Goal: Answer question/provide support: Share knowledge or assist other users

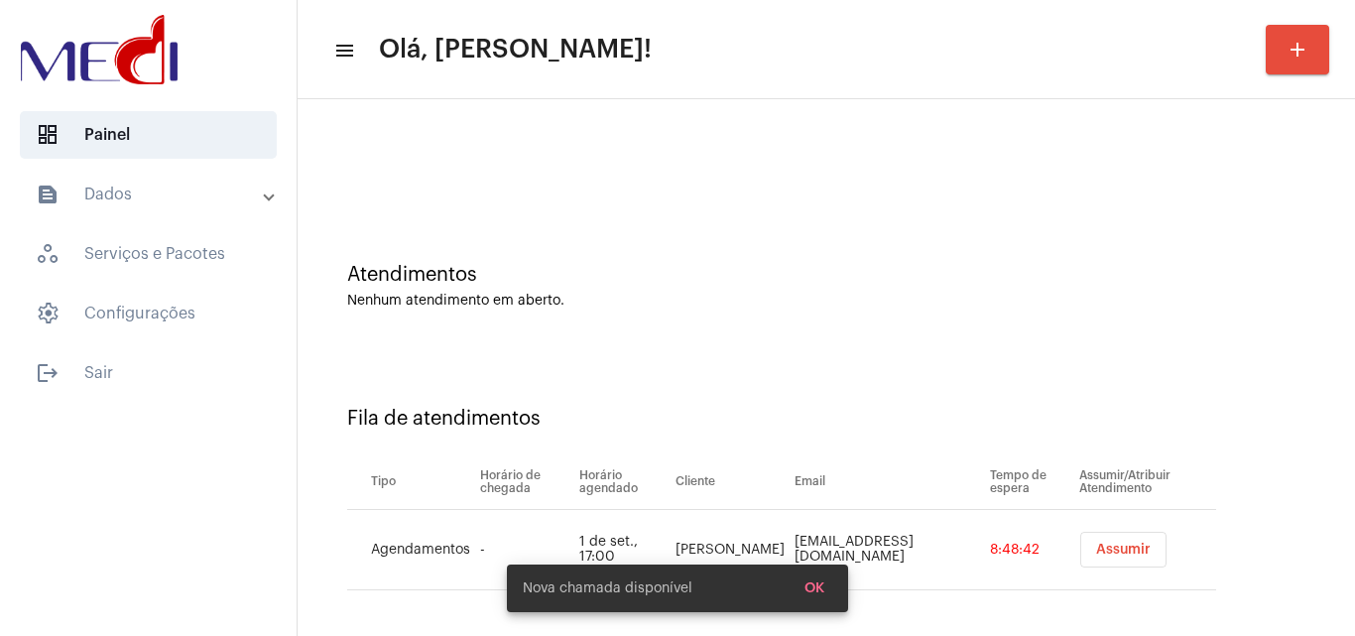
scroll to position [27, 0]
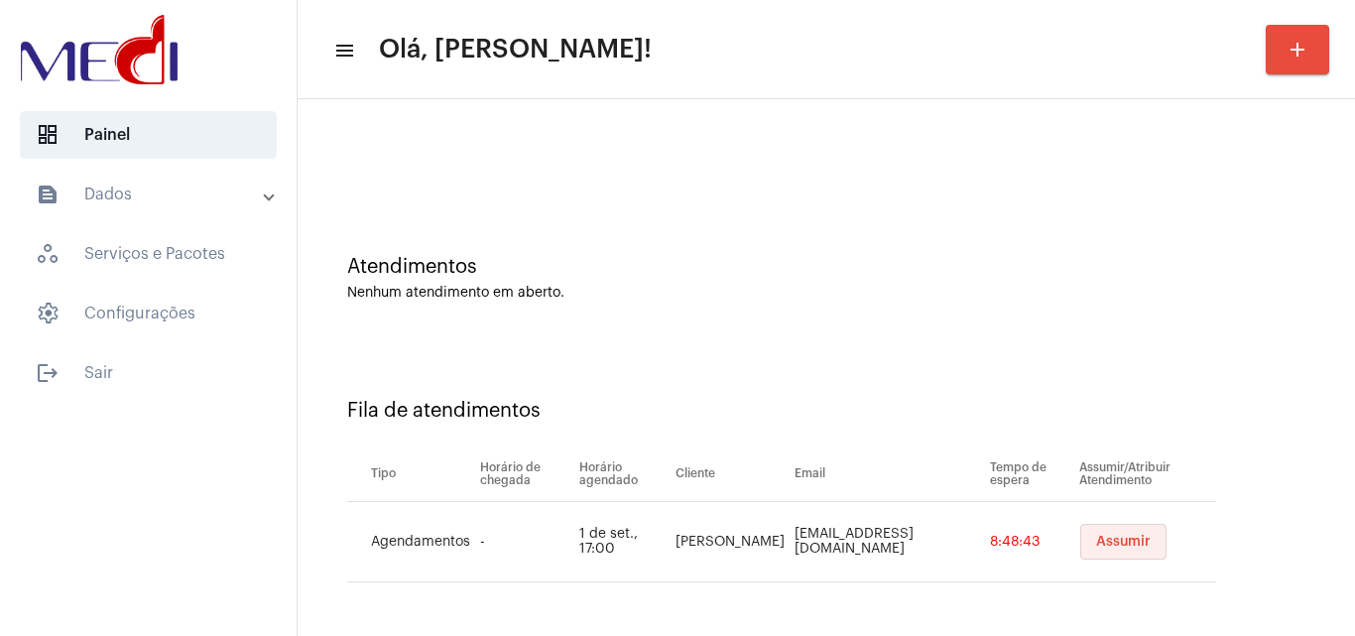
click at [1117, 555] on button "Assumir" at bounding box center [1124, 542] width 86 height 36
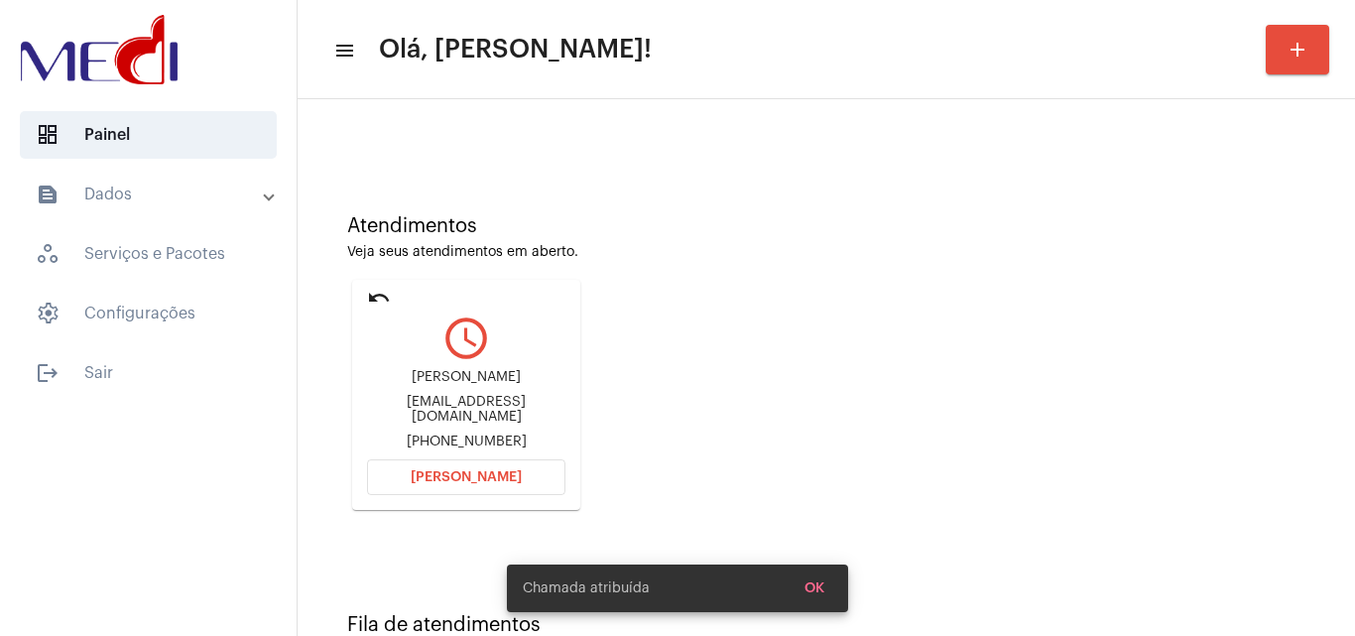
scroll to position [140, 0]
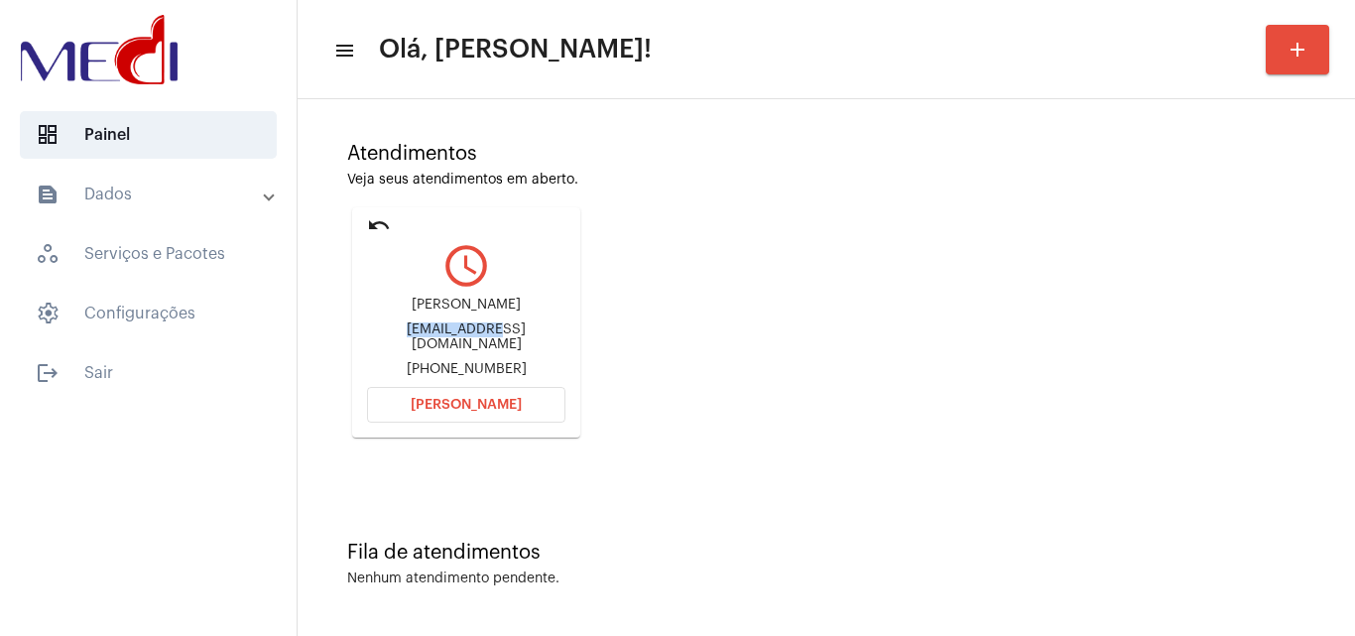
drag, startPoint x: 362, startPoint y: 333, endPoint x: 436, endPoint y: 330, distance: 73.5
click at [436, 330] on mat-card "undo query_builder Luiz Filipe luizfilipenunessoares71@gmail.com +5582981260056…" at bounding box center [466, 322] width 228 height 230
copy div "luizfilipenu"
drag, startPoint x: 435, startPoint y: 367, endPoint x: 528, endPoint y: 357, distance: 93.8
click at [528, 362] on div "+5582981260056" at bounding box center [466, 369] width 198 height 15
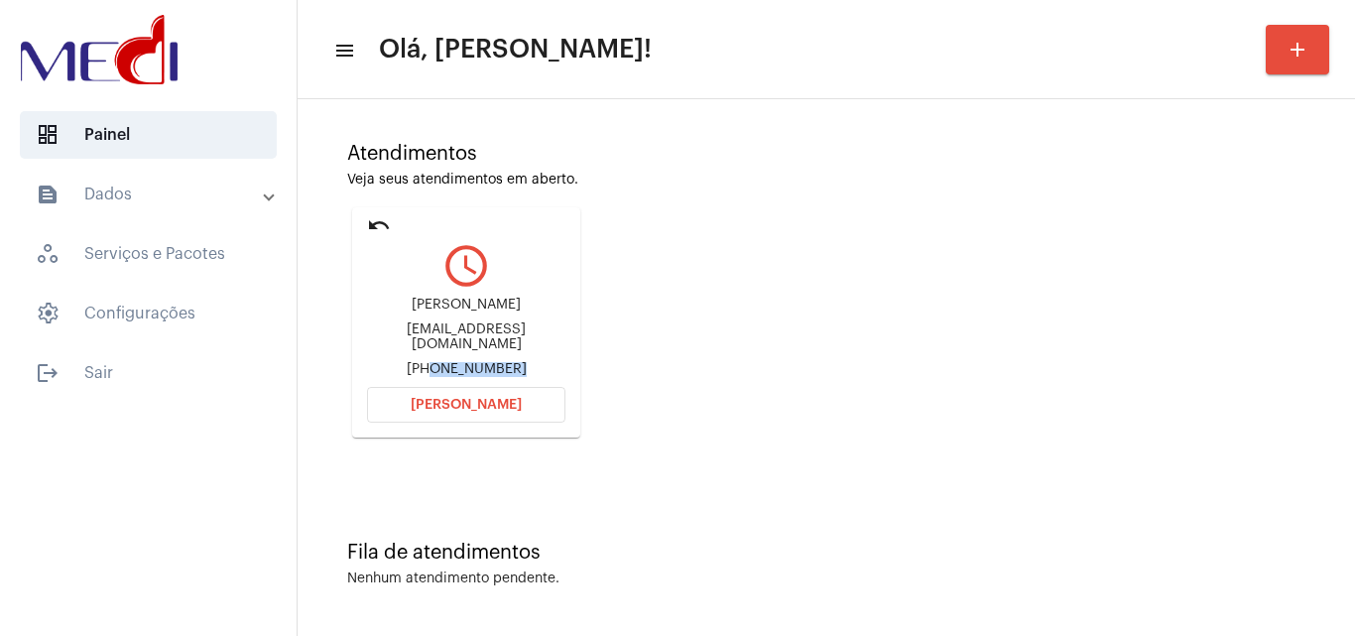
copy div "82981260056"
drag, startPoint x: 367, startPoint y: 222, endPoint x: 361, endPoint y: 182, distance: 41.1
click at [367, 221] on mat-icon "undo" at bounding box center [379, 225] width 24 height 24
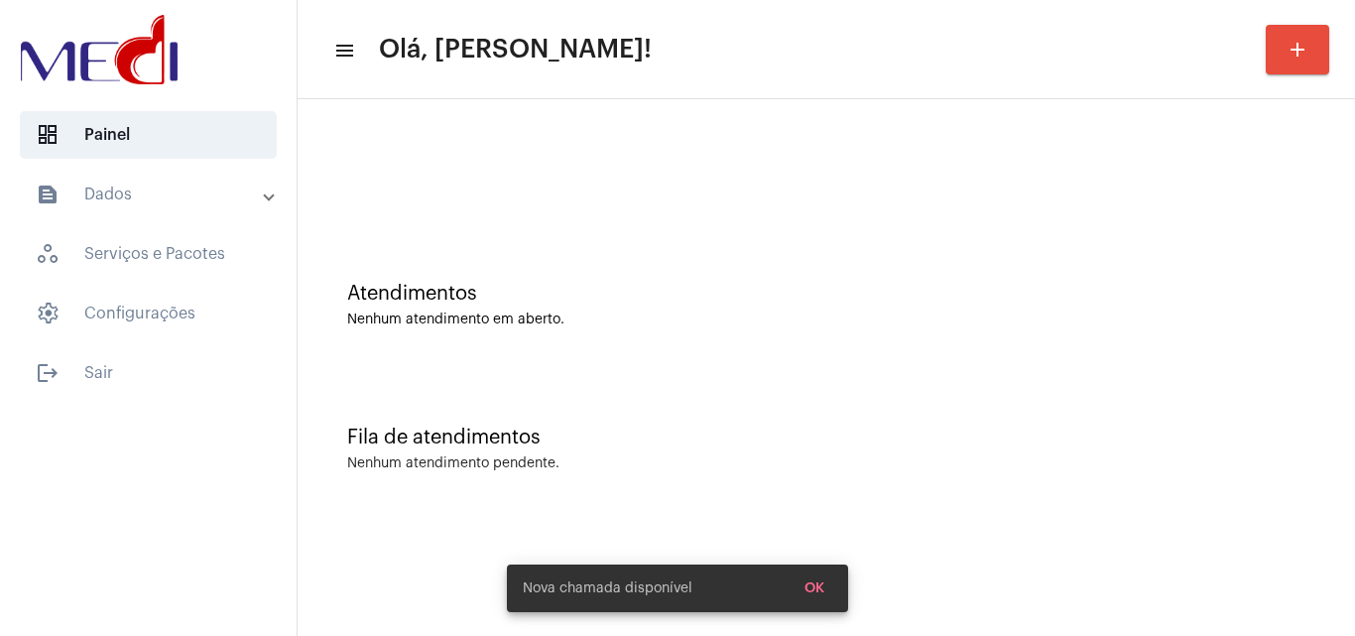
scroll to position [0, 0]
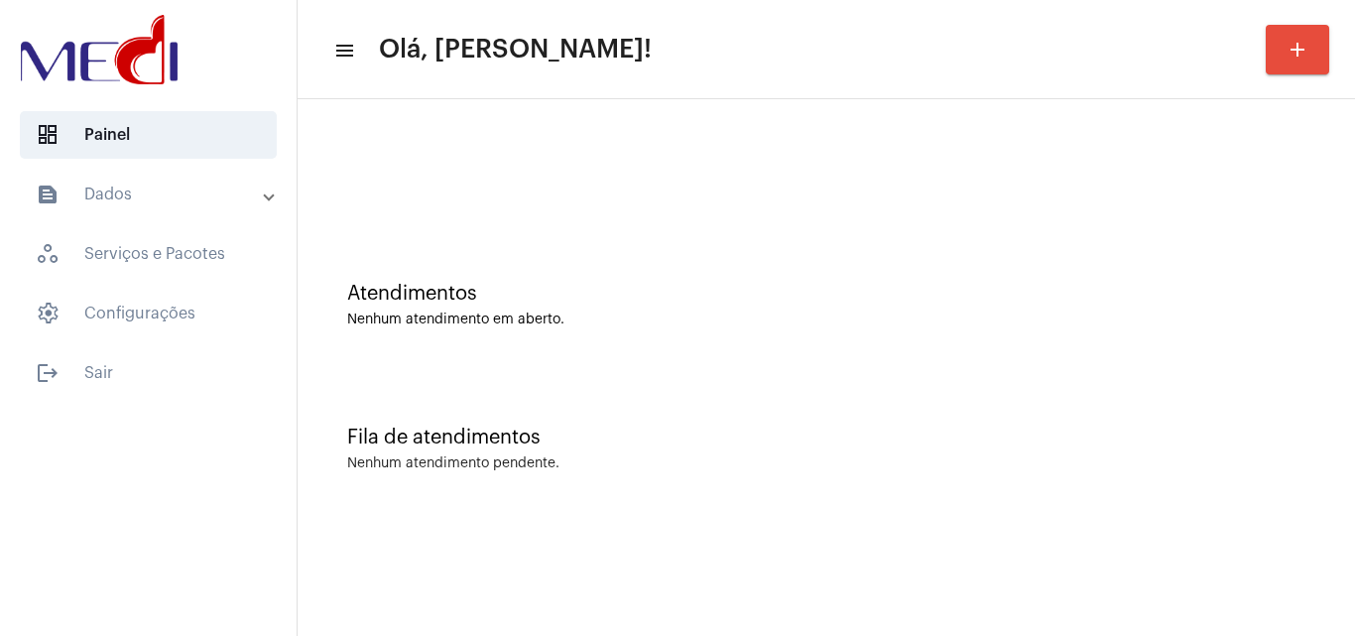
click at [777, 448] on div "Fila de atendimentos" at bounding box center [826, 438] width 959 height 22
click at [731, 278] on div "Atendimentos Nenhum atendimento em aberto." at bounding box center [827, 295] width 1038 height 144
click at [623, 276] on div "Atendimentos Nenhum atendimento em aberto." at bounding box center [827, 295] width 1038 height 144
click at [578, 259] on div "Atendimentos Nenhum atendimento em aberto." at bounding box center [827, 295] width 1038 height 144
click at [573, 388] on div "Fila de atendimentos Nenhum atendimento pendente." at bounding box center [827, 439] width 1038 height 144
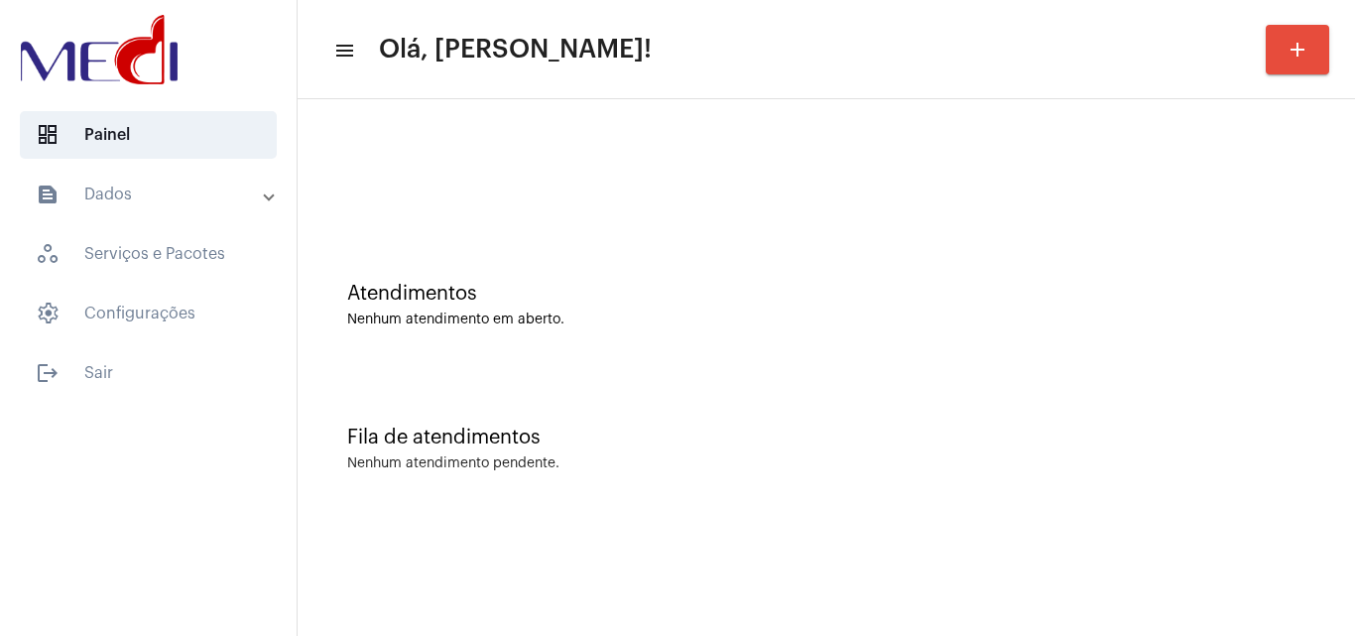
click at [771, 246] on div "Atendimentos Nenhum atendimento em aberto." at bounding box center [827, 295] width 1038 height 144
click at [575, 449] on div "Fila de atendimentos Nenhum atendimento pendente." at bounding box center [827, 439] width 1038 height 144
click at [579, 448] on div "Fila de atendimentos Nenhum atendimento pendente." at bounding box center [827, 439] width 1038 height 144
click at [579, 446] on div "Fila de atendimentos" at bounding box center [826, 438] width 959 height 22
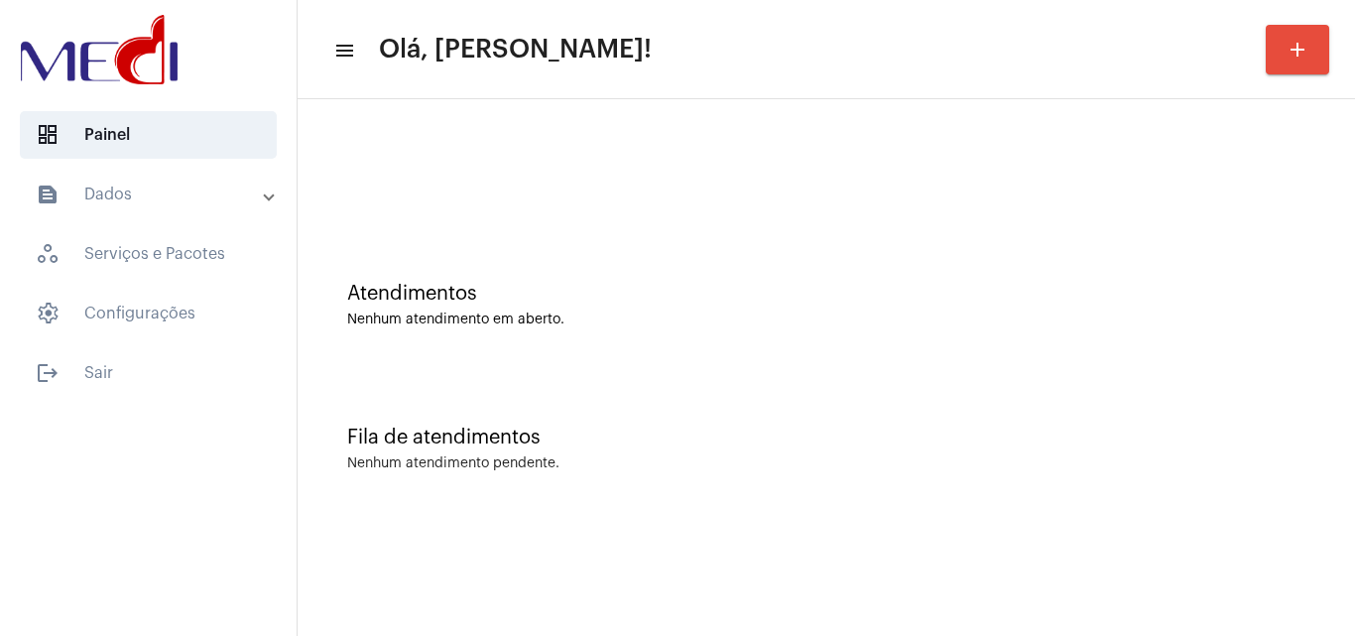
click at [498, 362] on div "Atendimentos Nenhum atendimento em aberto." at bounding box center [827, 295] width 1038 height 144
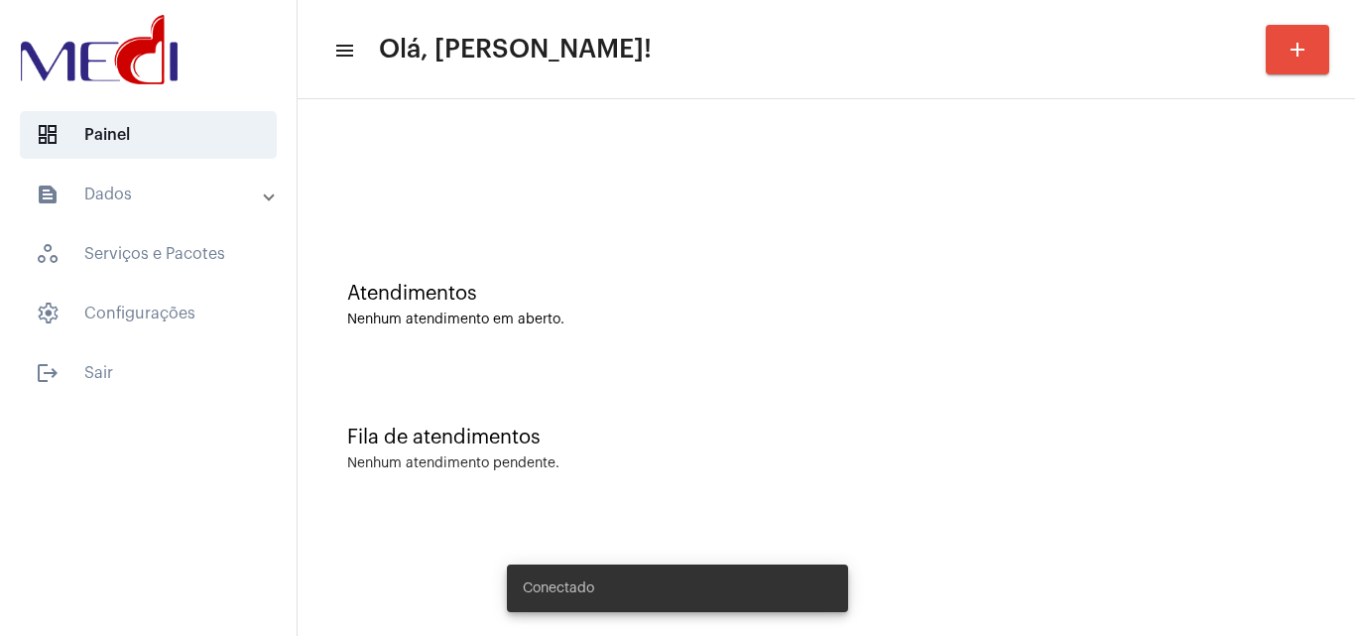
click at [932, 332] on div "Atendimentos Nenhum atendimento em aberto." at bounding box center [827, 295] width 1038 height 144
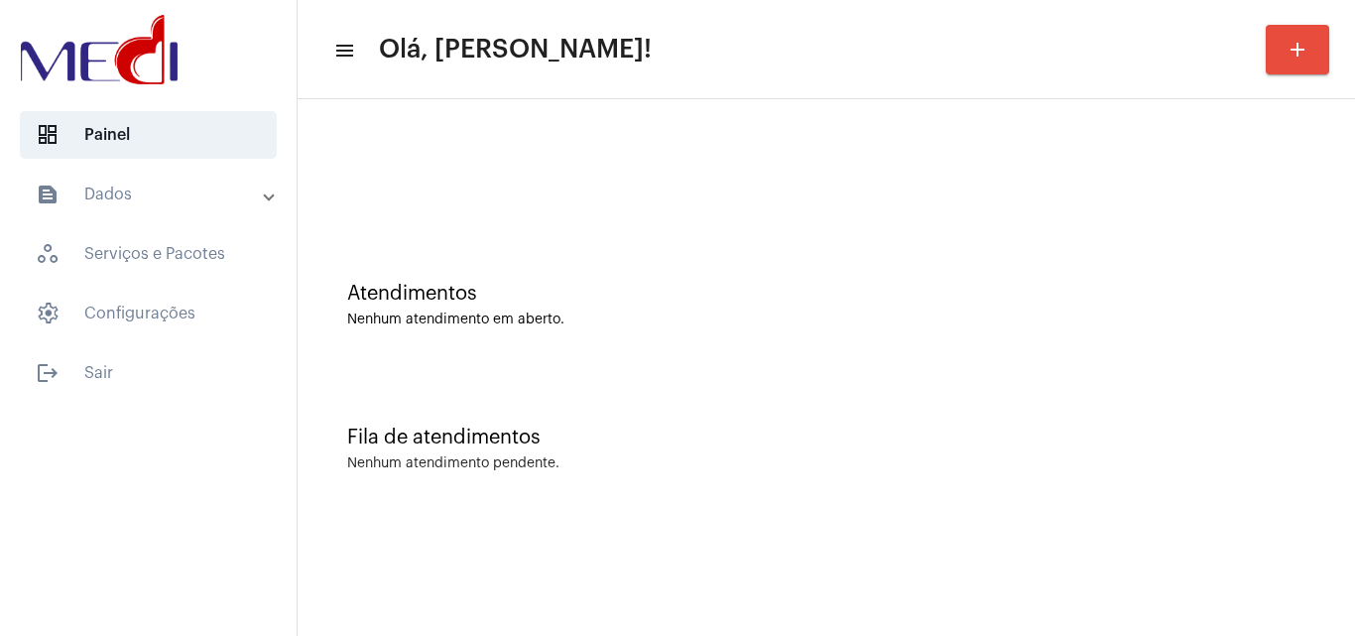
click at [638, 462] on div "Nenhum atendimento pendente." at bounding box center [826, 463] width 959 height 15
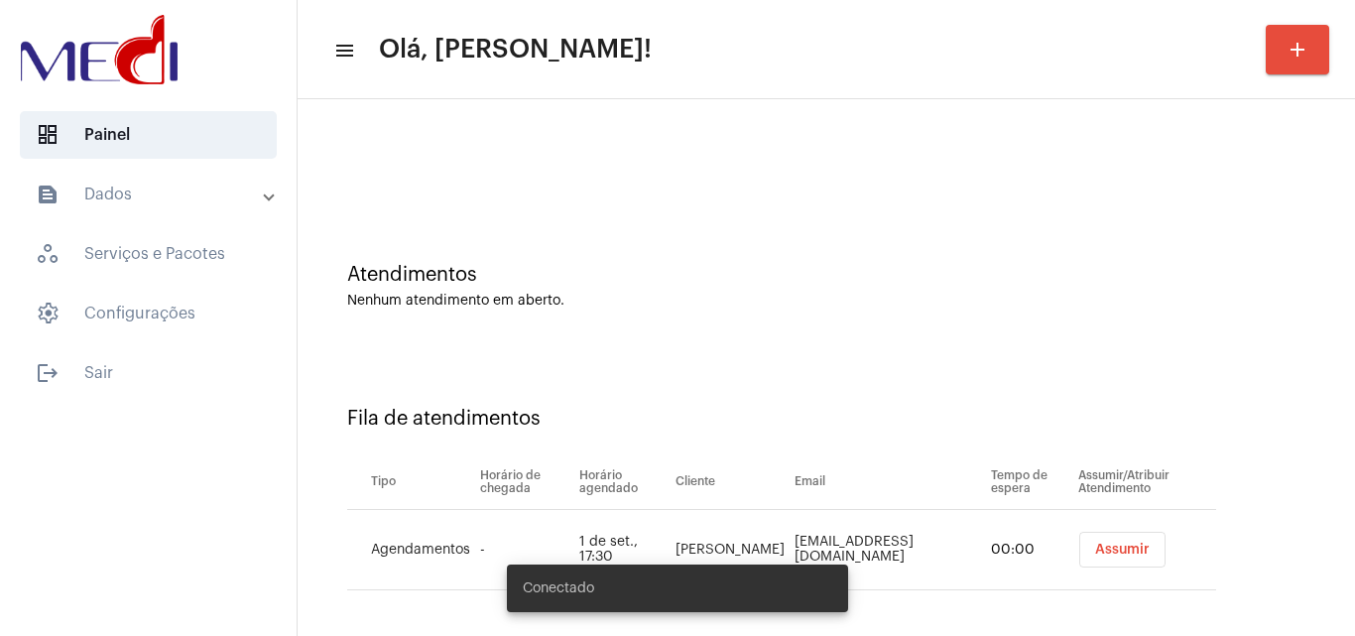
scroll to position [27, 0]
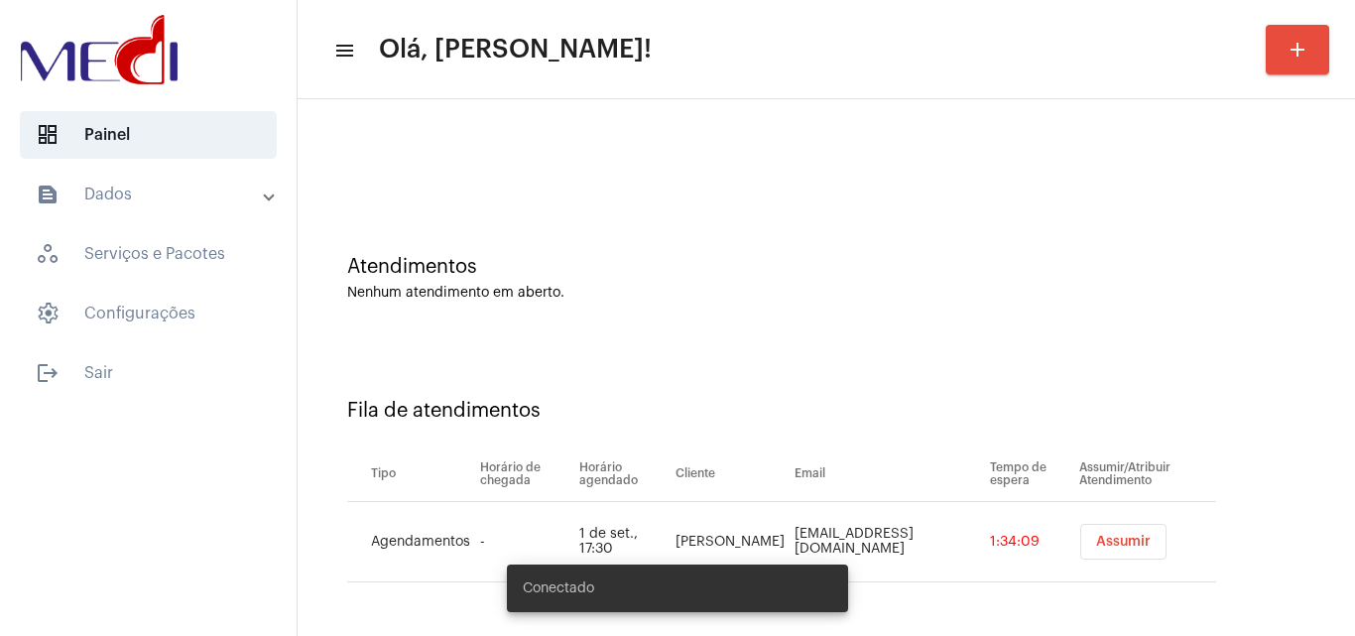
click at [1118, 542] on span "Assumir" at bounding box center [1123, 542] width 55 height 14
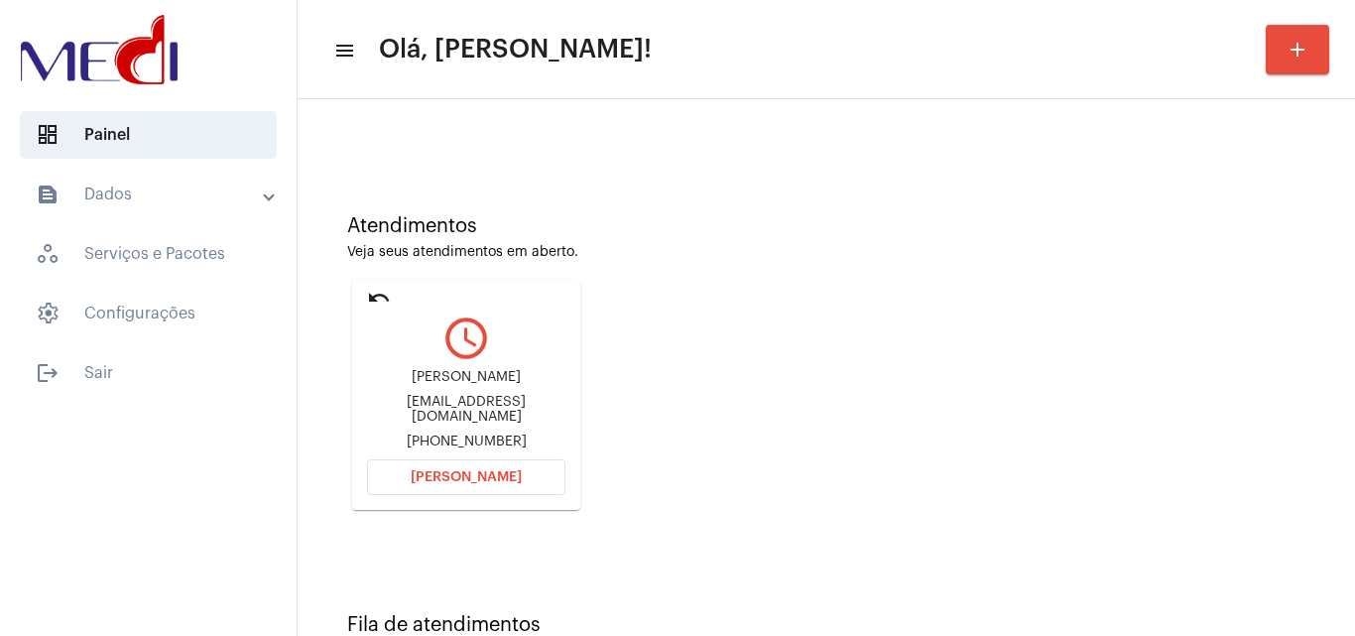
scroll to position [140, 0]
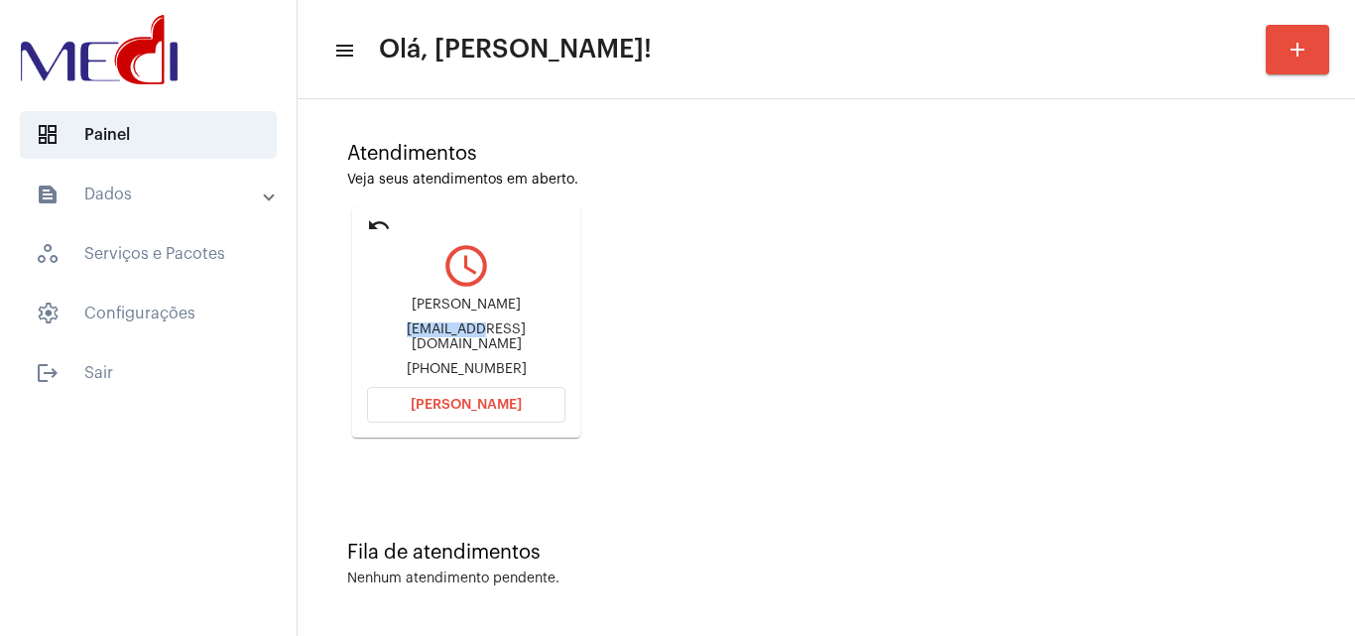
drag, startPoint x: 372, startPoint y: 332, endPoint x: 444, endPoint y: 340, distance: 71.9
click at [444, 340] on div "[EMAIL_ADDRESS][DOMAIN_NAME]" at bounding box center [466, 337] width 198 height 30
copy div "marivascoa"
drag, startPoint x: 436, startPoint y: 363, endPoint x: 552, endPoint y: 356, distance: 116.3
click at [552, 362] on div "[PHONE_NUMBER]" at bounding box center [466, 369] width 198 height 15
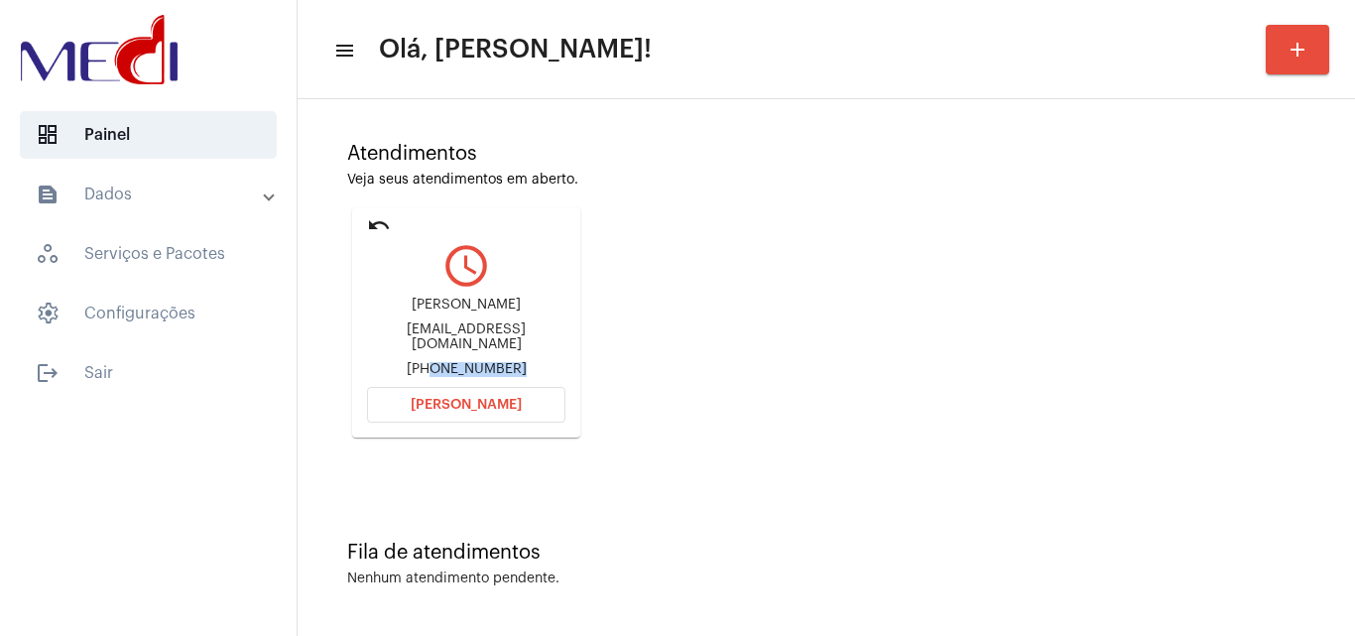
copy div "11995199115"
click at [430, 408] on span "[PERSON_NAME]" at bounding box center [466, 405] width 111 height 14
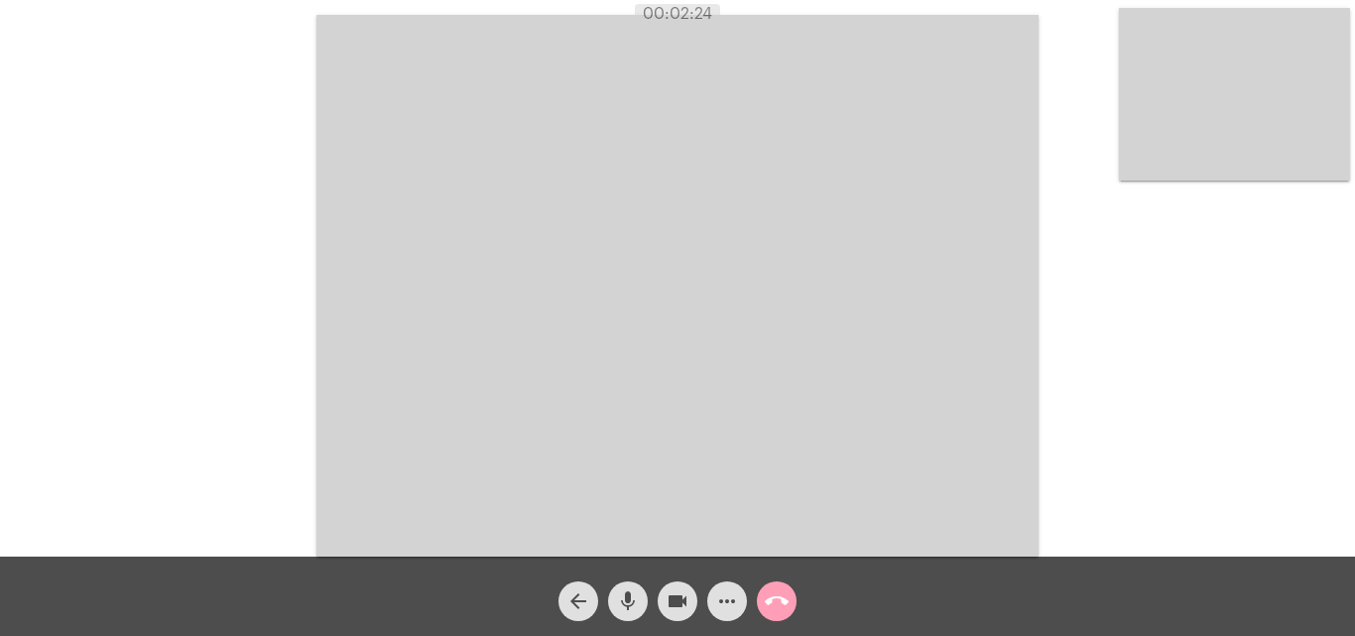
click at [772, 595] on mat-icon "call_end" at bounding box center [777, 601] width 24 height 24
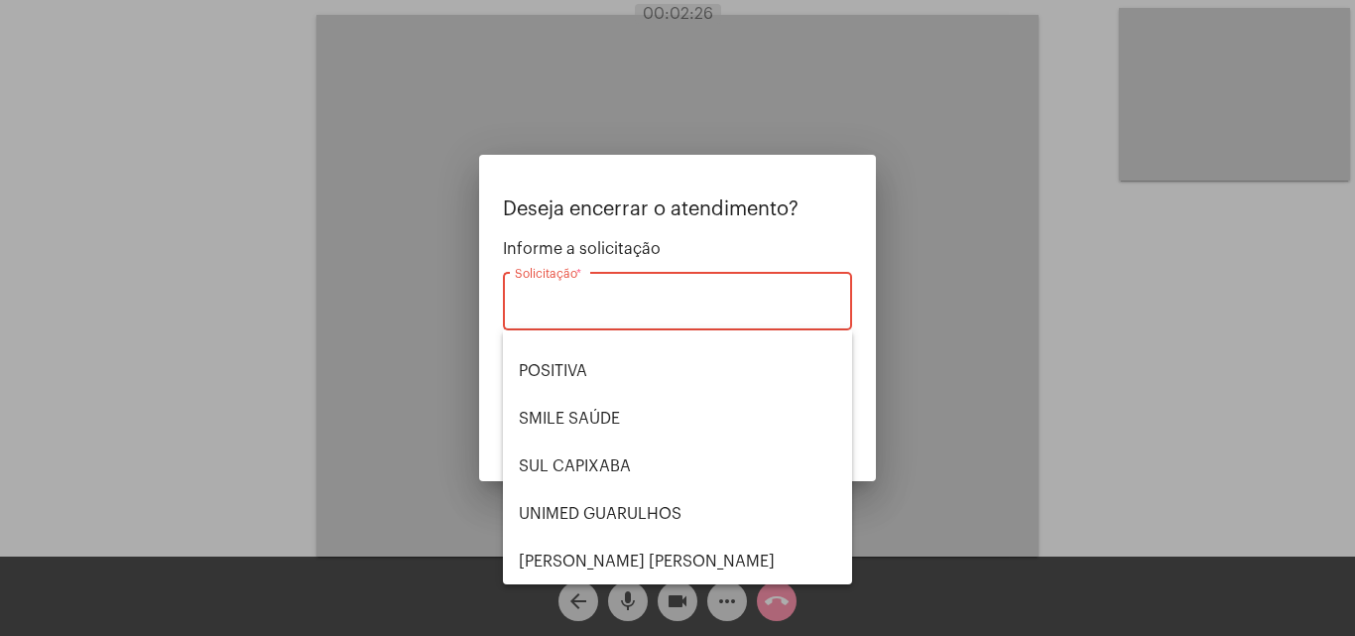
scroll to position [222, 0]
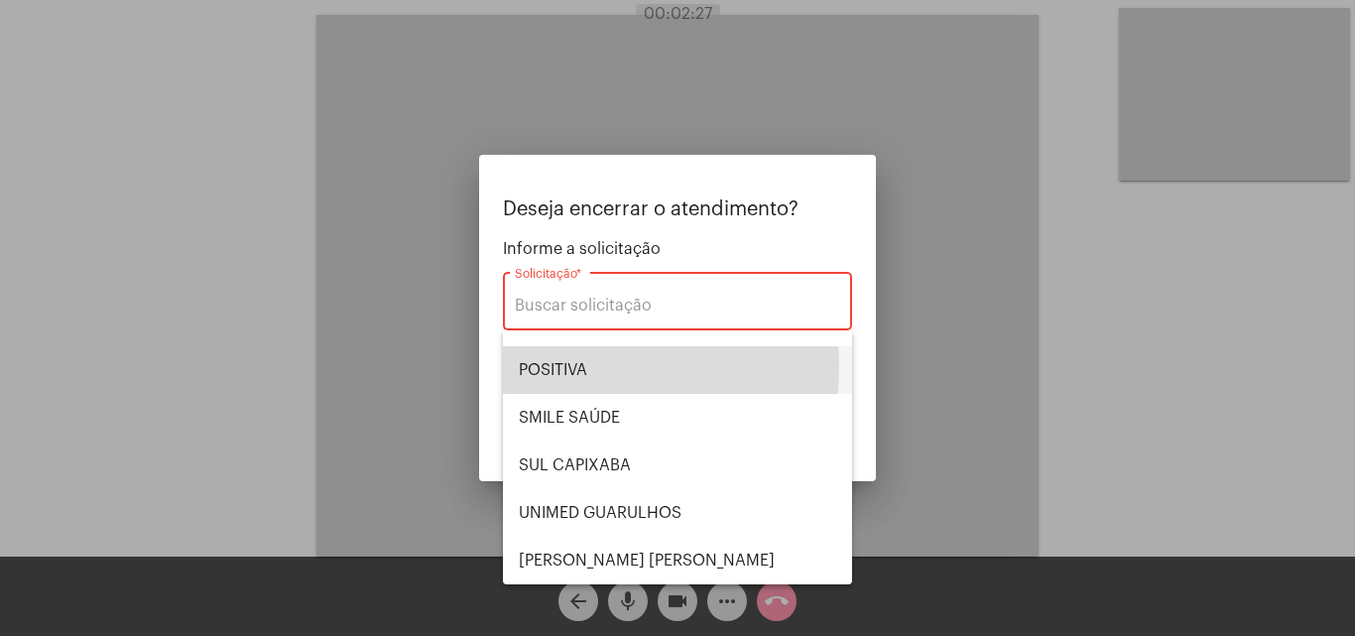
click at [590, 366] on span "POSITIVA" at bounding box center [678, 370] width 318 height 48
type input "POSITIVA"
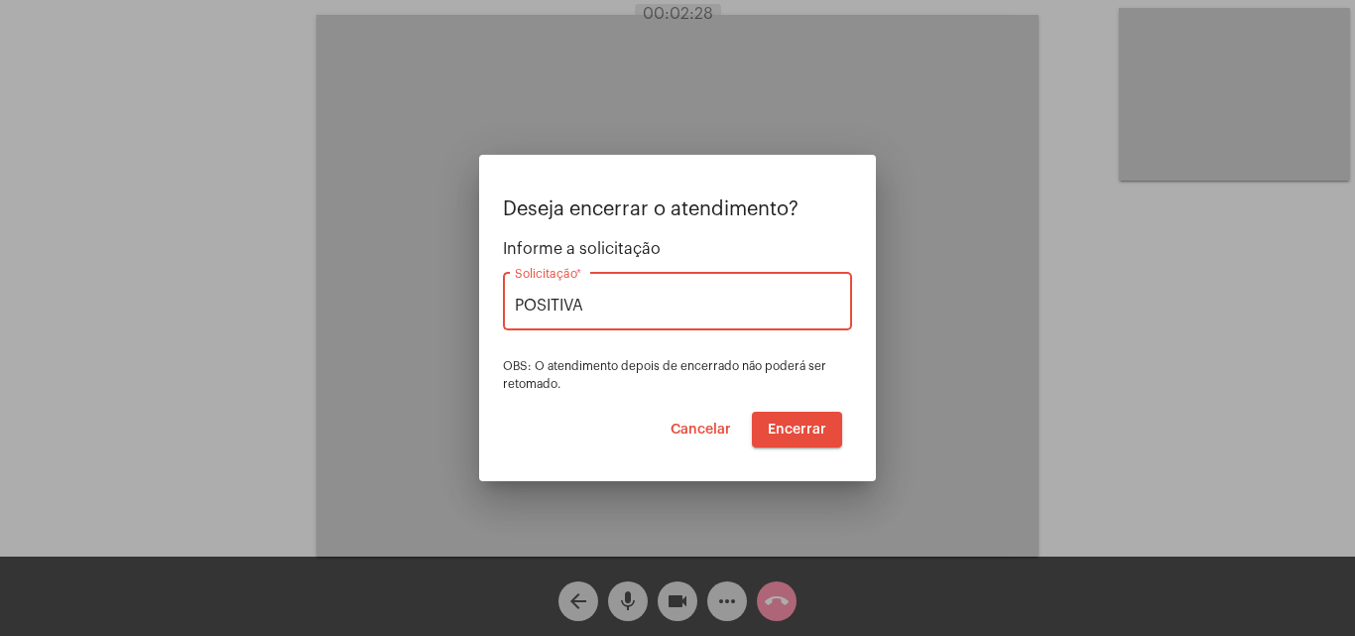
click at [800, 424] on span "Encerrar" at bounding box center [797, 430] width 59 height 14
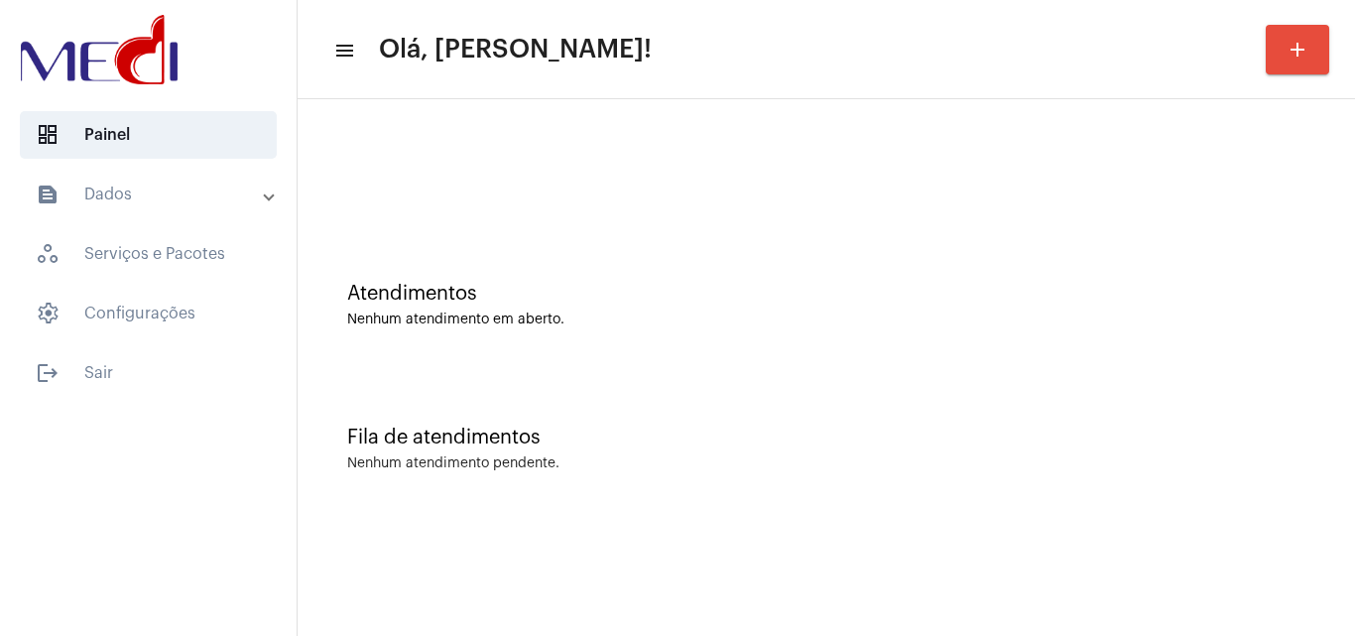
click at [809, 348] on div "Atendimentos Nenhum atendimento em aberto." at bounding box center [827, 295] width 1038 height 144
click at [672, 264] on div "Atendimentos Nenhum atendimento em aberto." at bounding box center [827, 295] width 1038 height 144
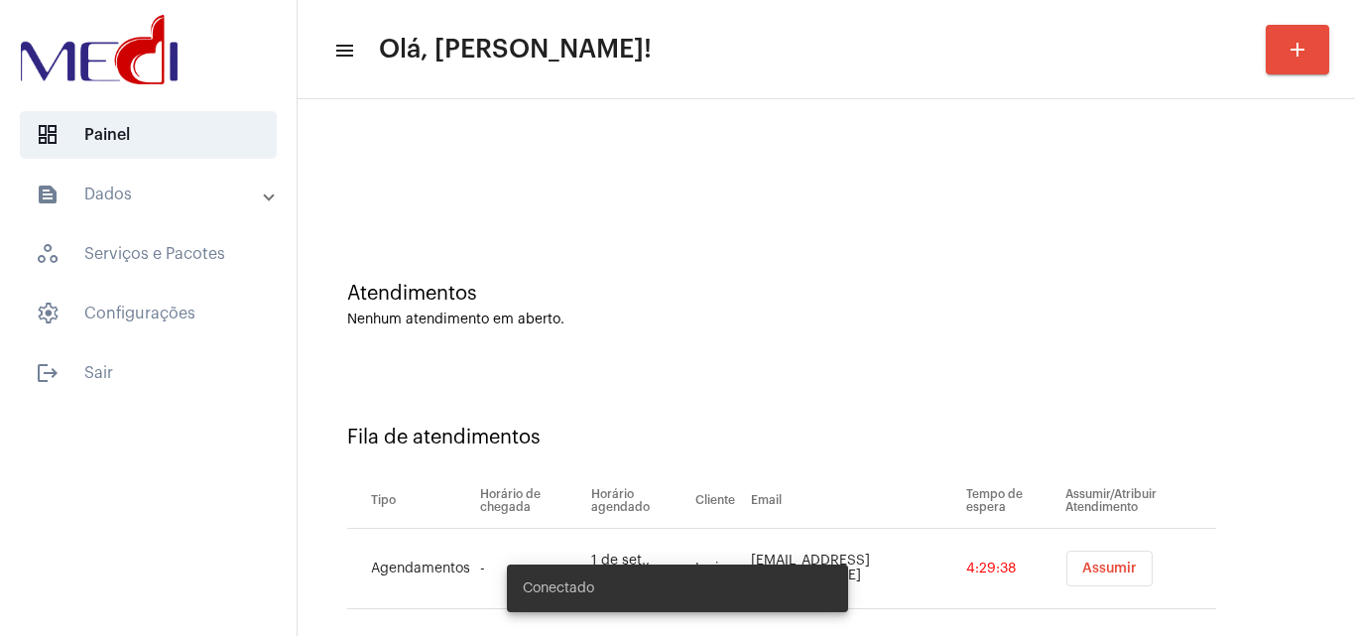
click at [1116, 556] on button "Assumir" at bounding box center [1110, 569] width 86 height 36
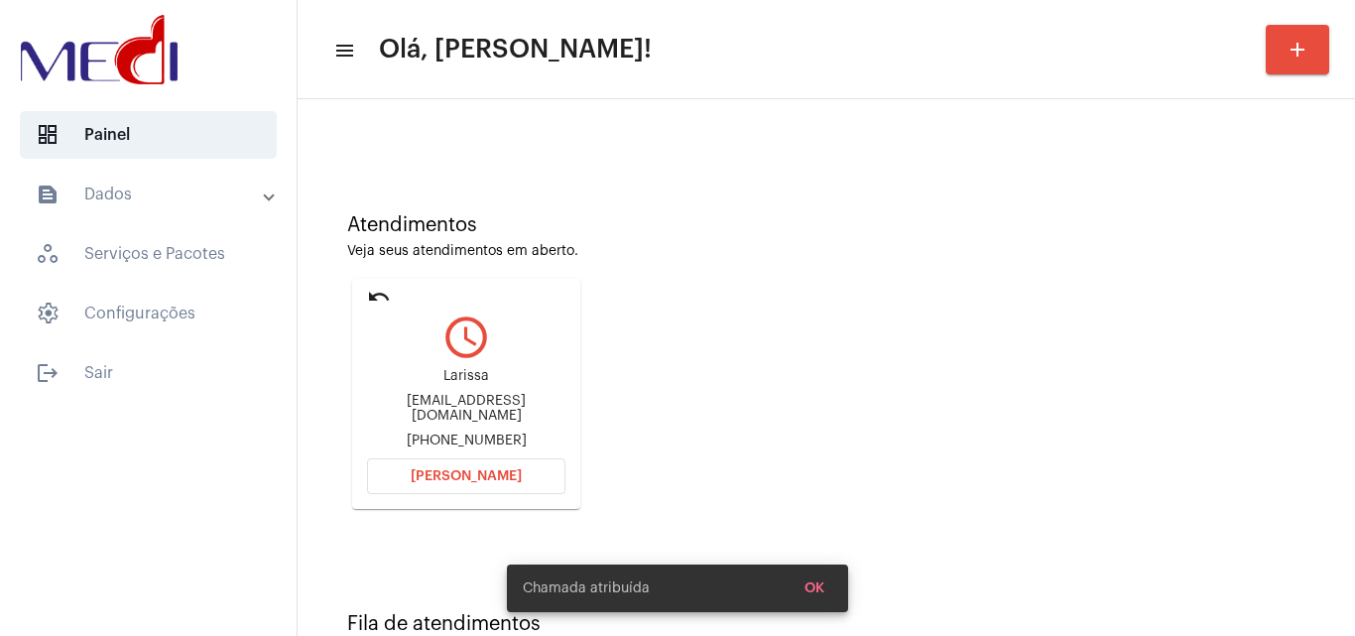
scroll to position [140, 0]
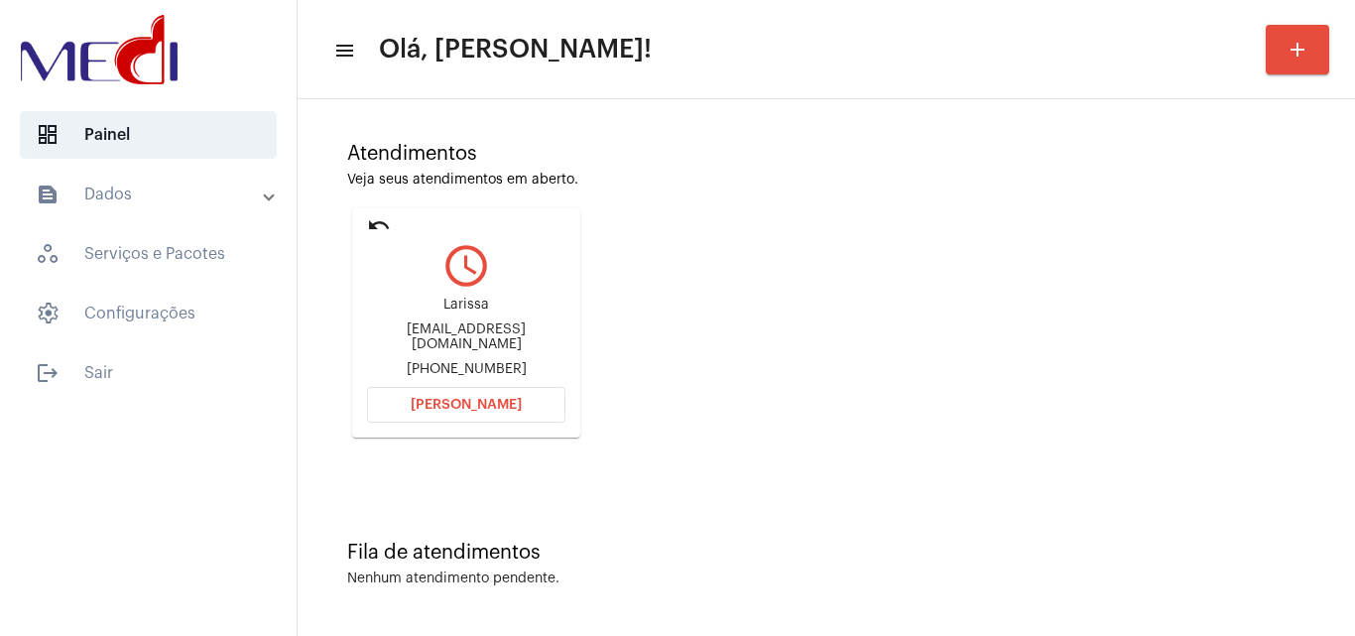
click at [424, 414] on button "Abrir Chamada" at bounding box center [466, 405] width 198 height 36
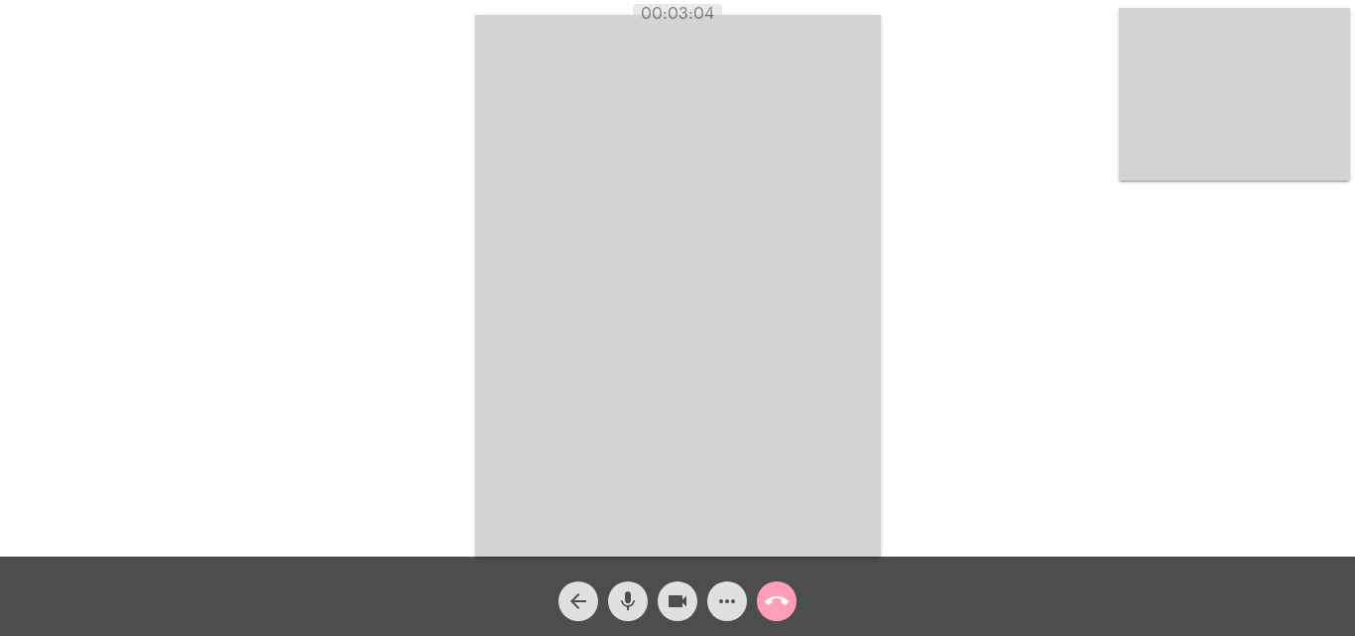
click at [780, 603] on mat-icon "call_end" at bounding box center [777, 601] width 24 height 24
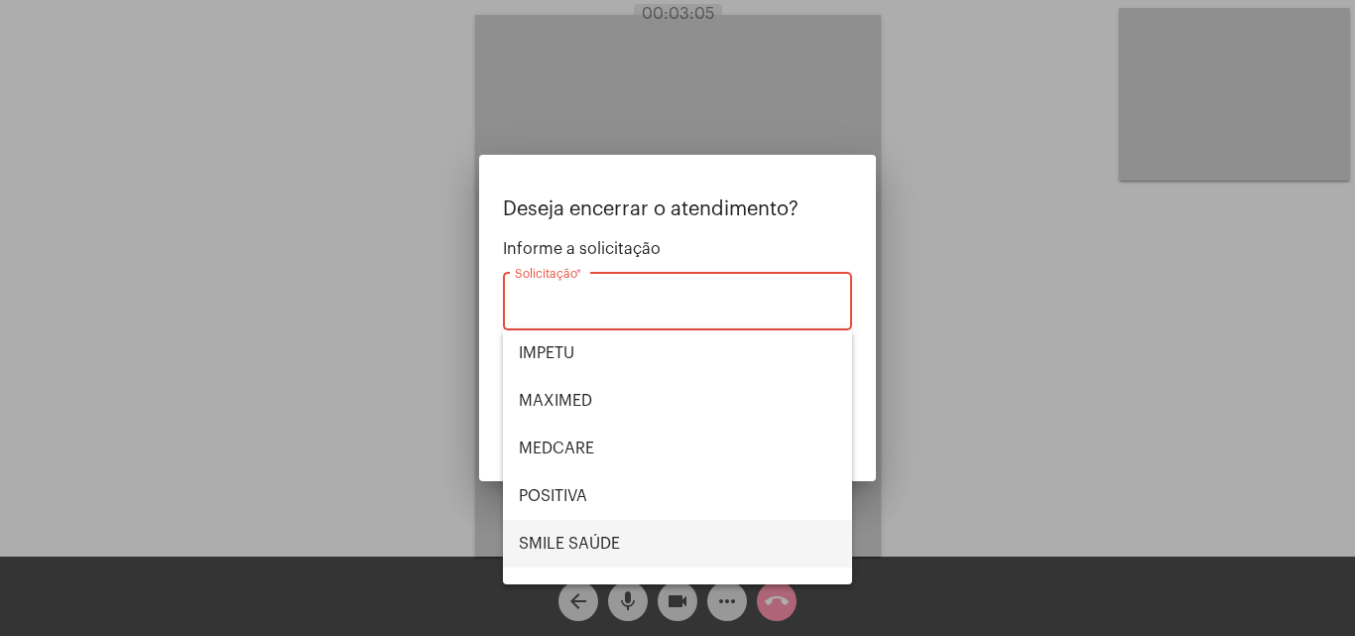
scroll to position [222, 0]
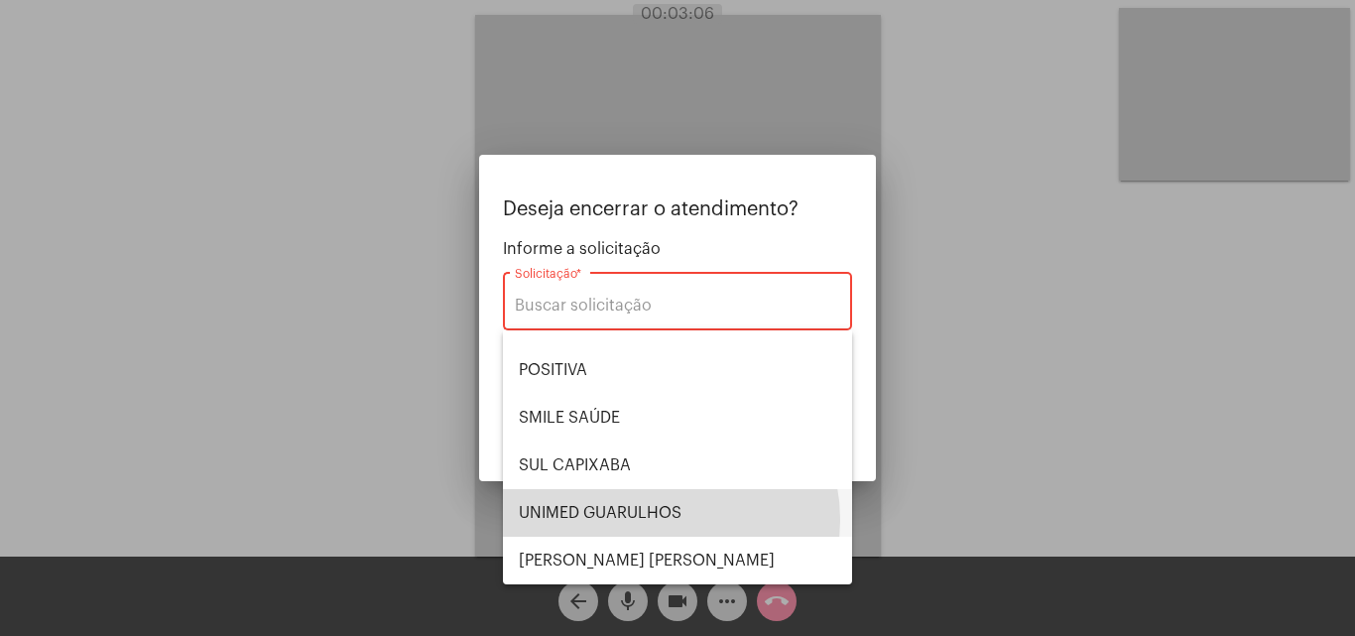
click at [658, 520] on span "UNIMED GUARULHOS" at bounding box center [678, 513] width 318 height 48
type input "UNIMED GUARULHOS"
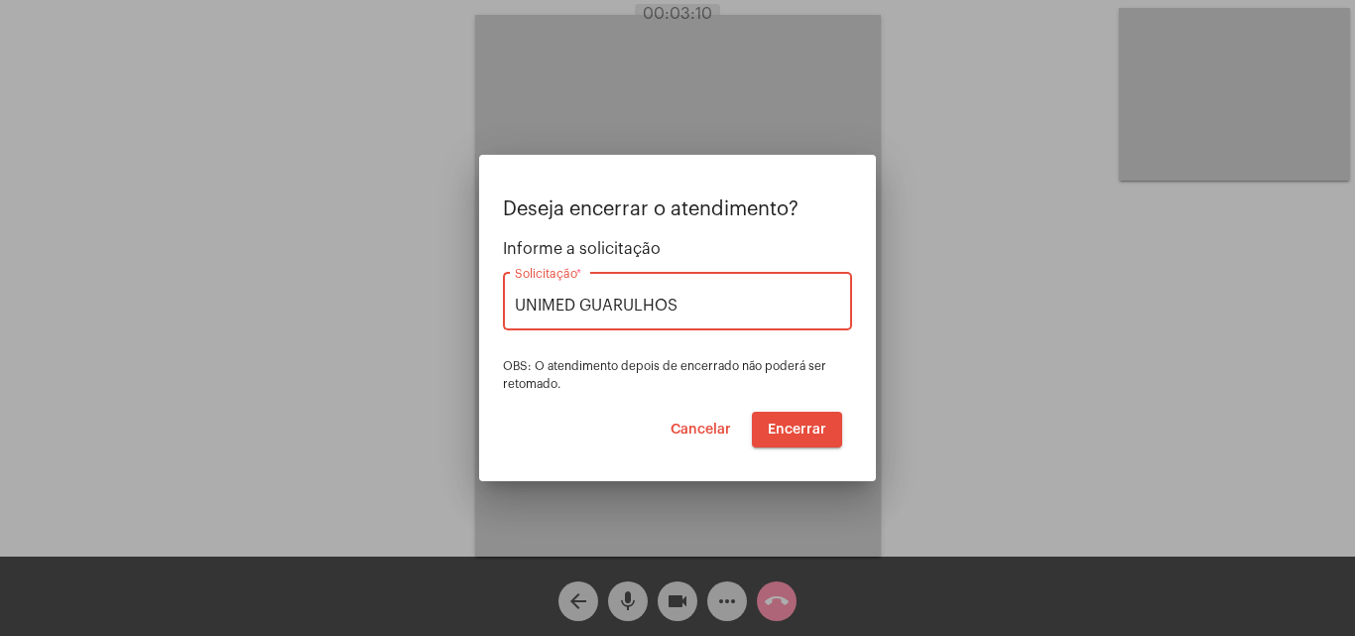
click at [792, 420] on button "Encerrar" at bounding box center [797, 430] width 90 height 36
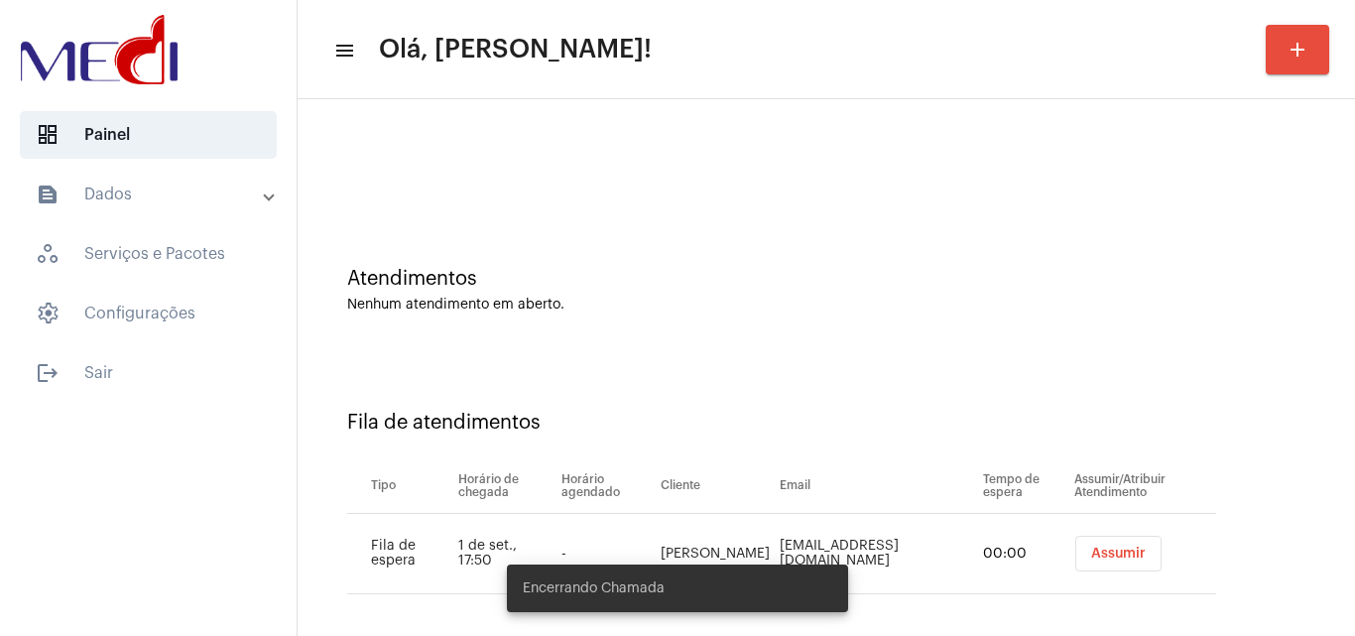
scroll to position [27, 0]
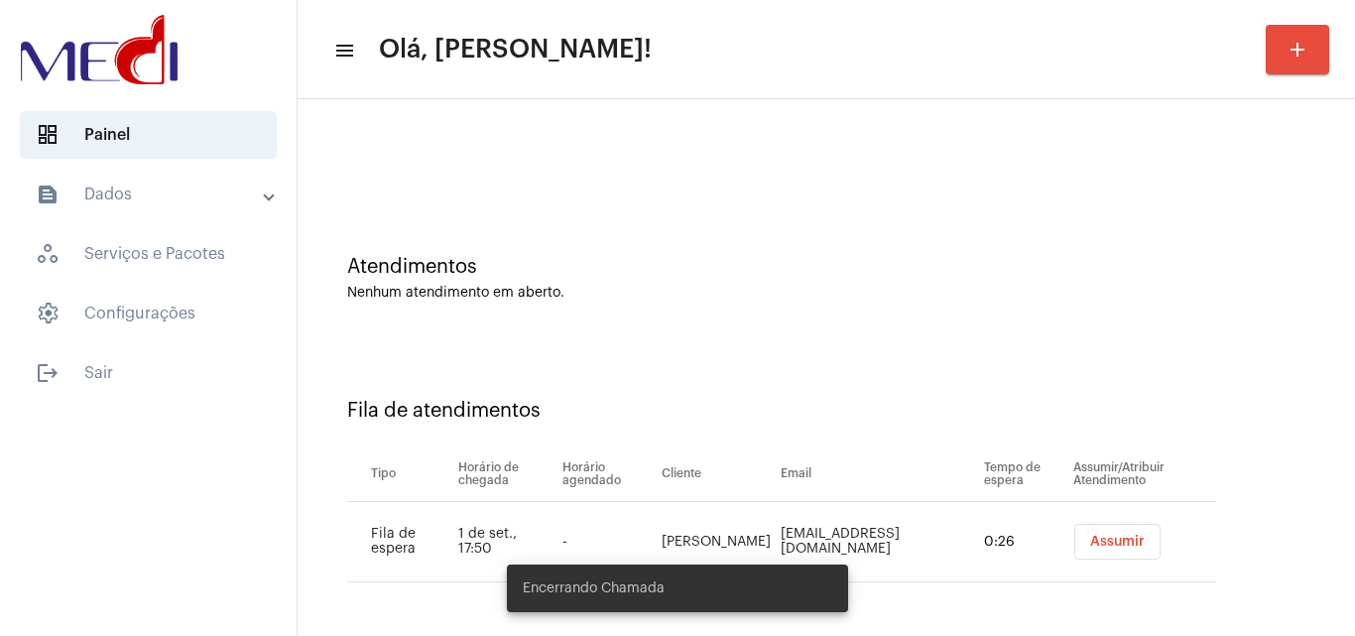
click at [1090, 547] on span "Assumir" at bounding box center [1117, 542] width 55 height 14
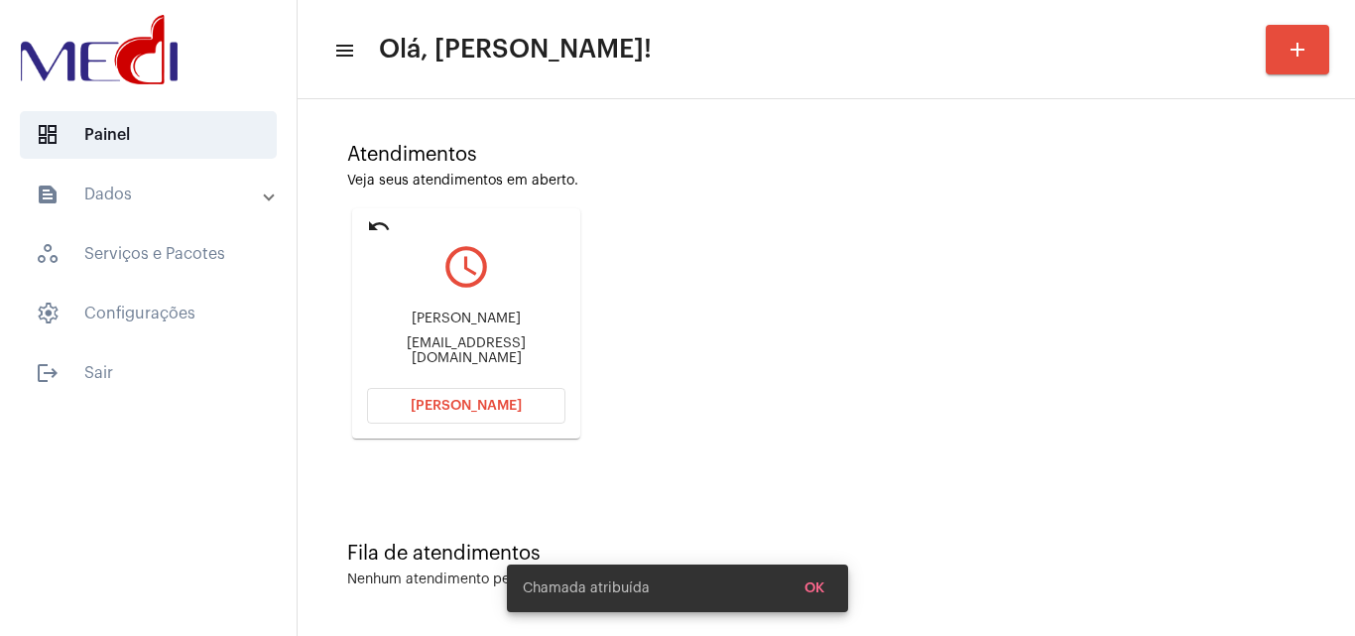
scroll to position [140, 0]
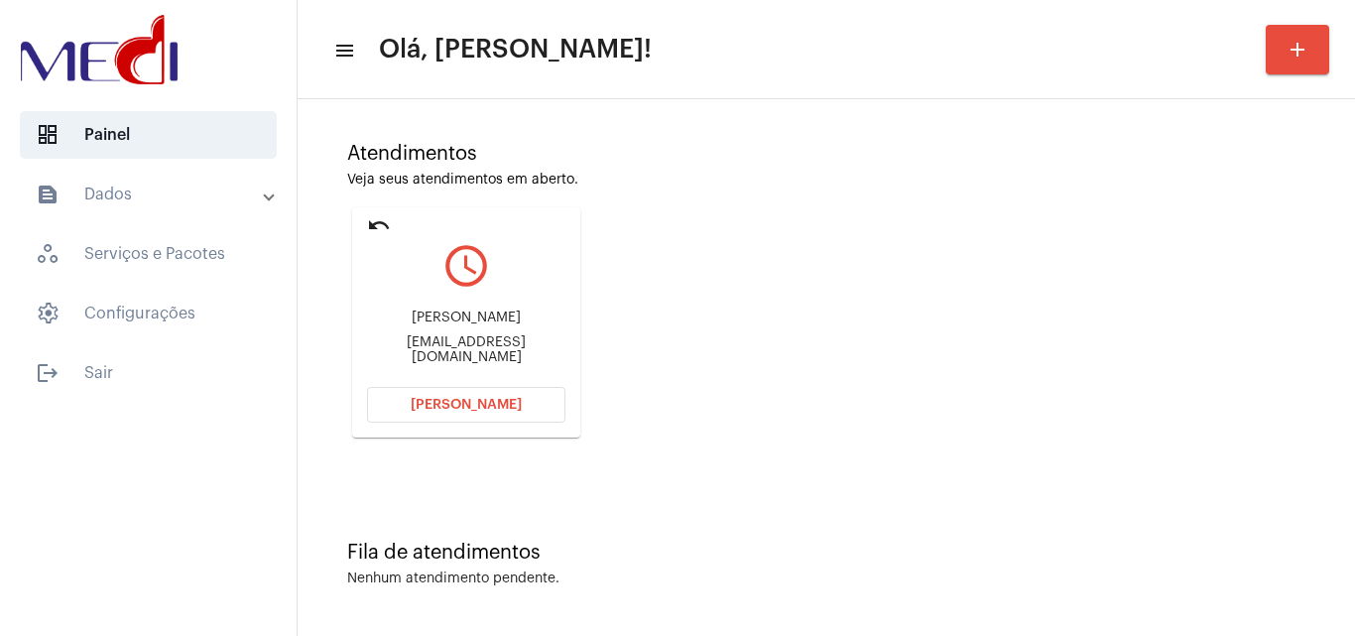
drag, startPoint x: 402, startPoint y: 318, endPoint x: 517, endPoint y: 320, distance: 115.1
click at [517, 320] on div "Isabela Salvador" at bounding box center [466, 318] width 198 height 15
copy div "Isabela Salvador"
click at [443, 415] on button "Abrir Chamada" at bounding box center [466, 405] width 198 height 36
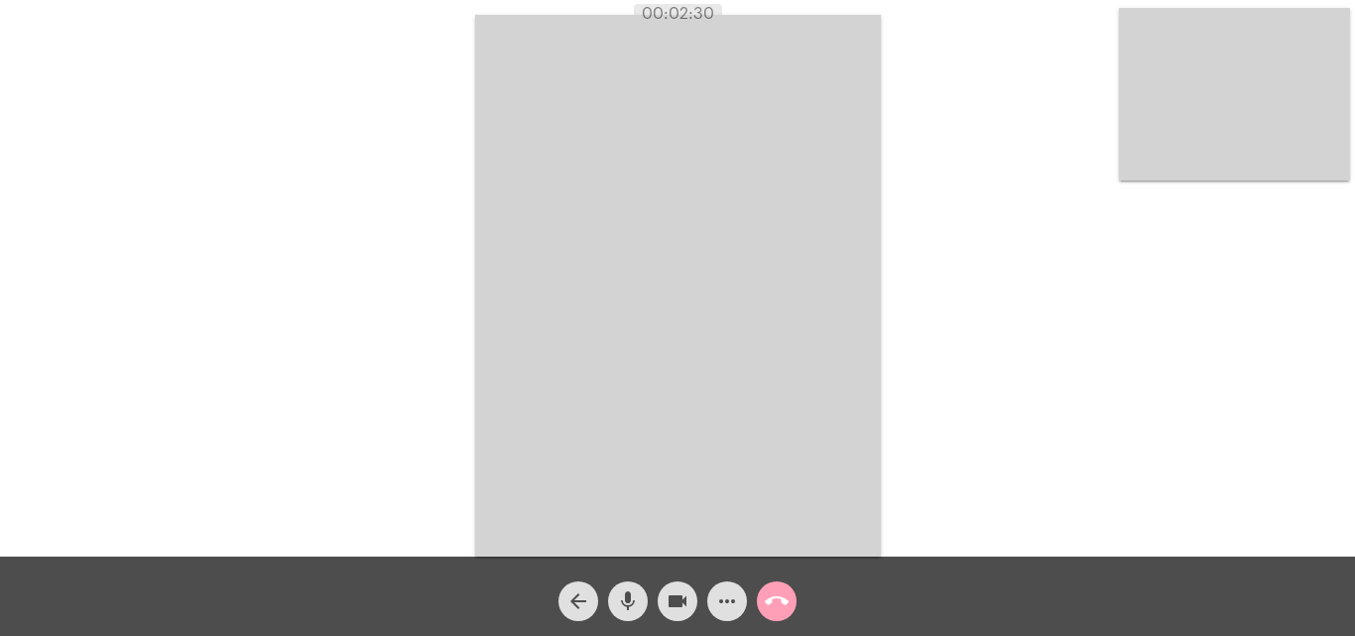
click at [775, 603] on mat-icon "call_end" at bounding box center [777, 601] width 24 height 24
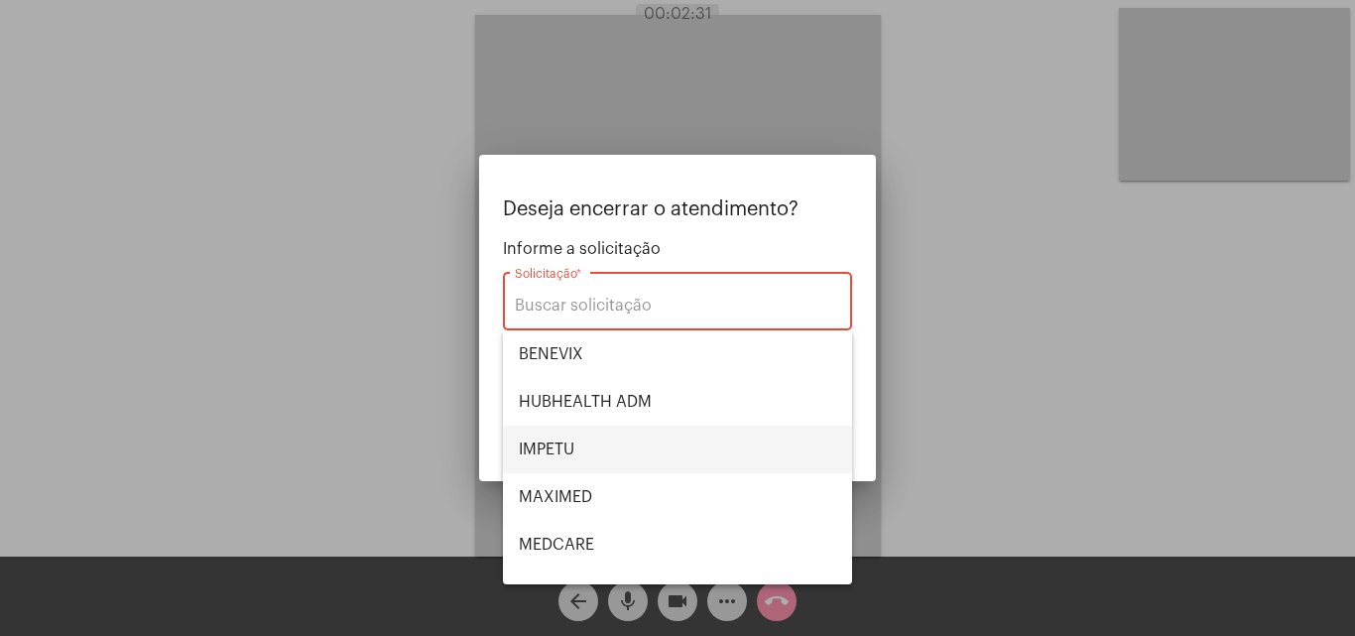
click at [584, 450] on span "IMPETU" at bounding box center [678, 450] width 318 height 48
type input "IMPETU"
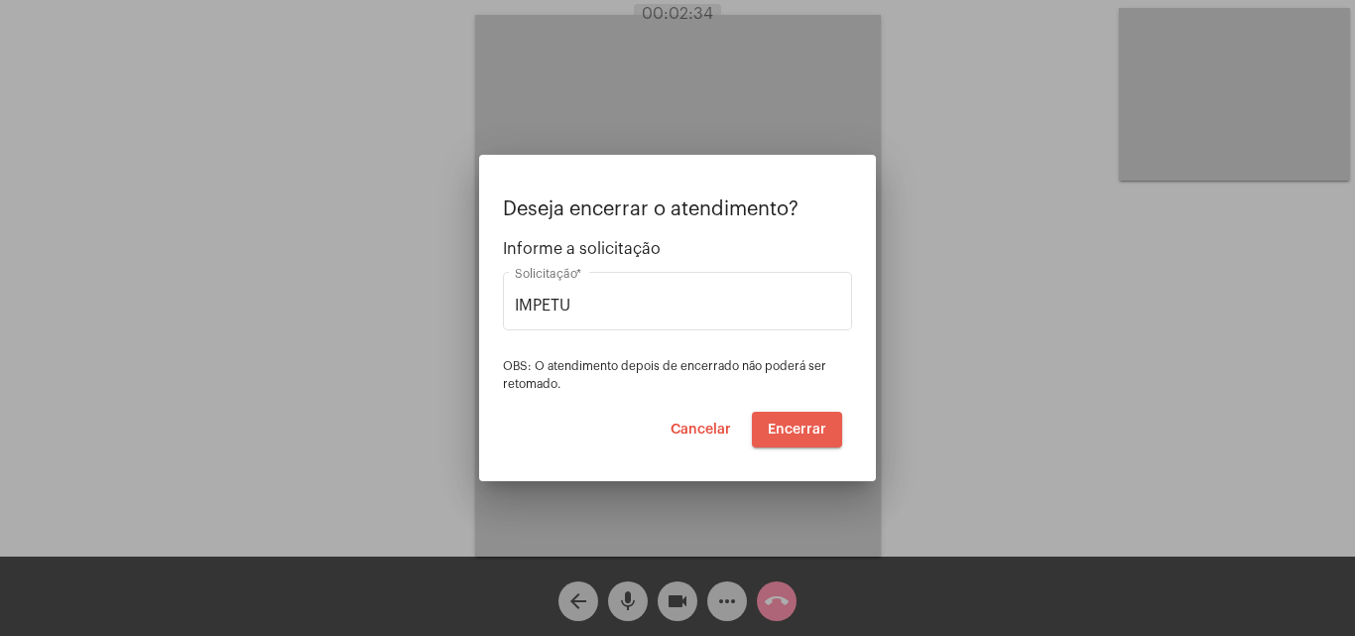
click at [790, 434] on span "Encerrar" at bounding box center [797, 430] width 59 height 14
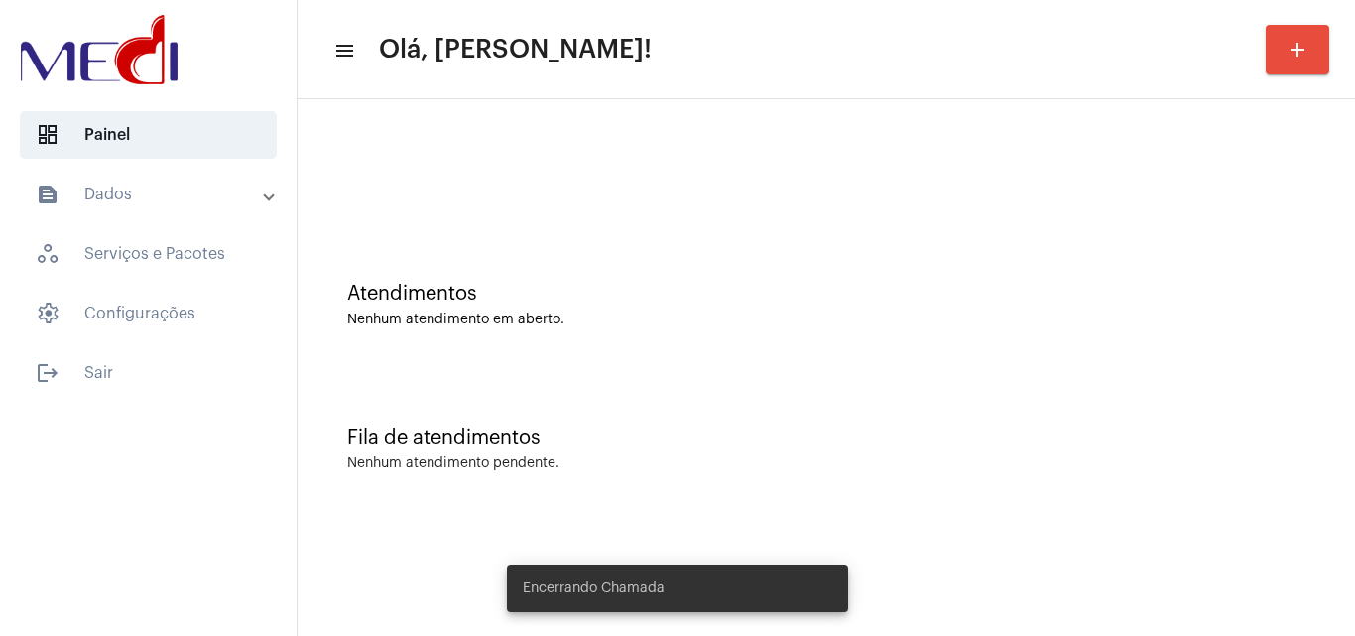
click at [755, 338] on div "Atendimentos Nenhum atendimento em aberto." at bounding box center [827, 295] width 1038 height 144
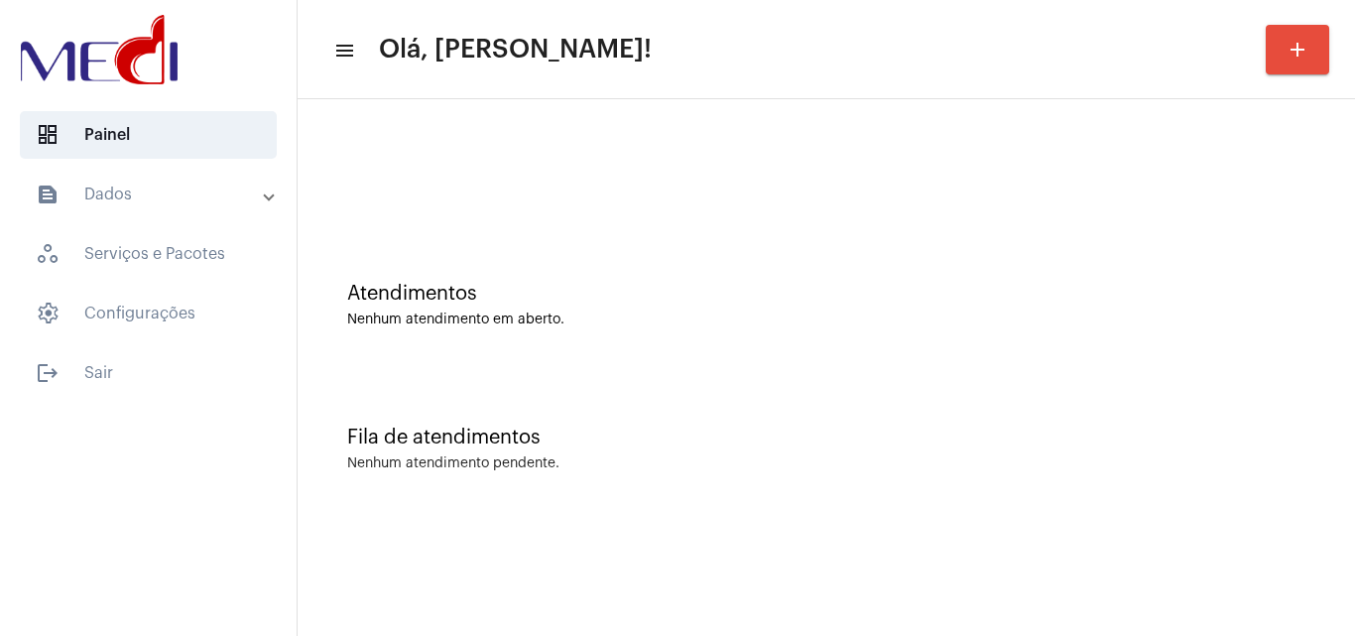
click at [833, 339] on div "Atendimentos Nenhum atendimento em aberto." at bounding box center [827, 295] width 1038 height 144
click at [801, 284] on div "Atendimentos" at bounding box center [826, 294] width 959 height 22
click at [640, 281] on div "Atendimentos Nenhum atendimento em aberto." at bounding box center [827, 295] width 1038 height 144
click at [601, 389] on div "Fila de atendimentos Nenhum atendimento pendente." at bounding box center [827, 439] width 1038 height 144
click at [743, 286] on div "Atendimentos" at bounding box center [826, 294] width 959 height 22
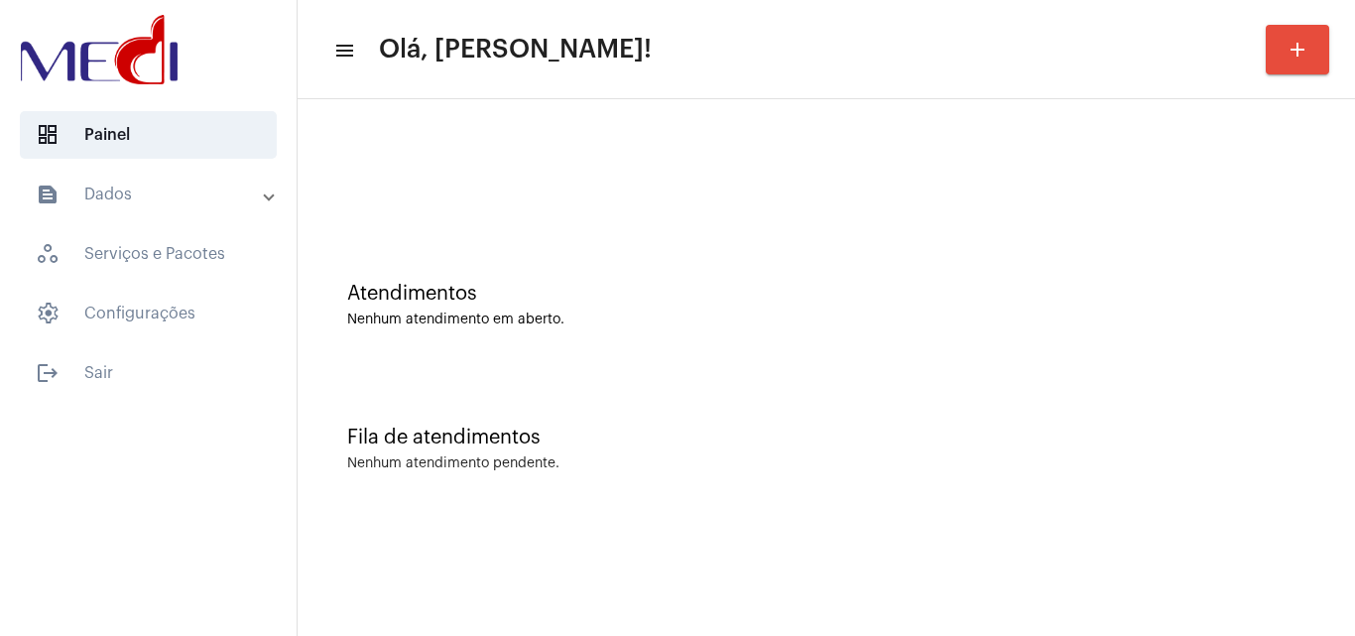
click at [698, 330] on div "Atendimentos Nenhum atendimento em aberto." at bounding box center [827, 295] width 1038 height 144
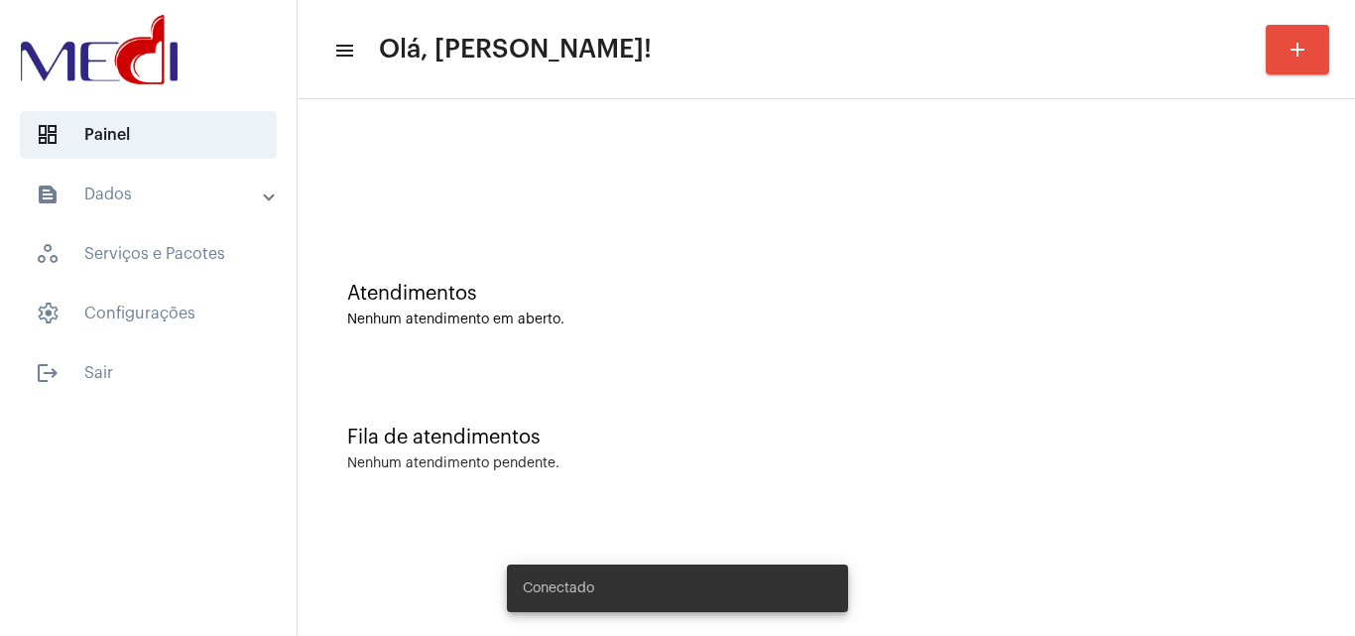
click at [800, 455] on div "Fila de atendimentos Nenhum atendimento pendente." at bounding box center [827, 439] width 1038 height 144
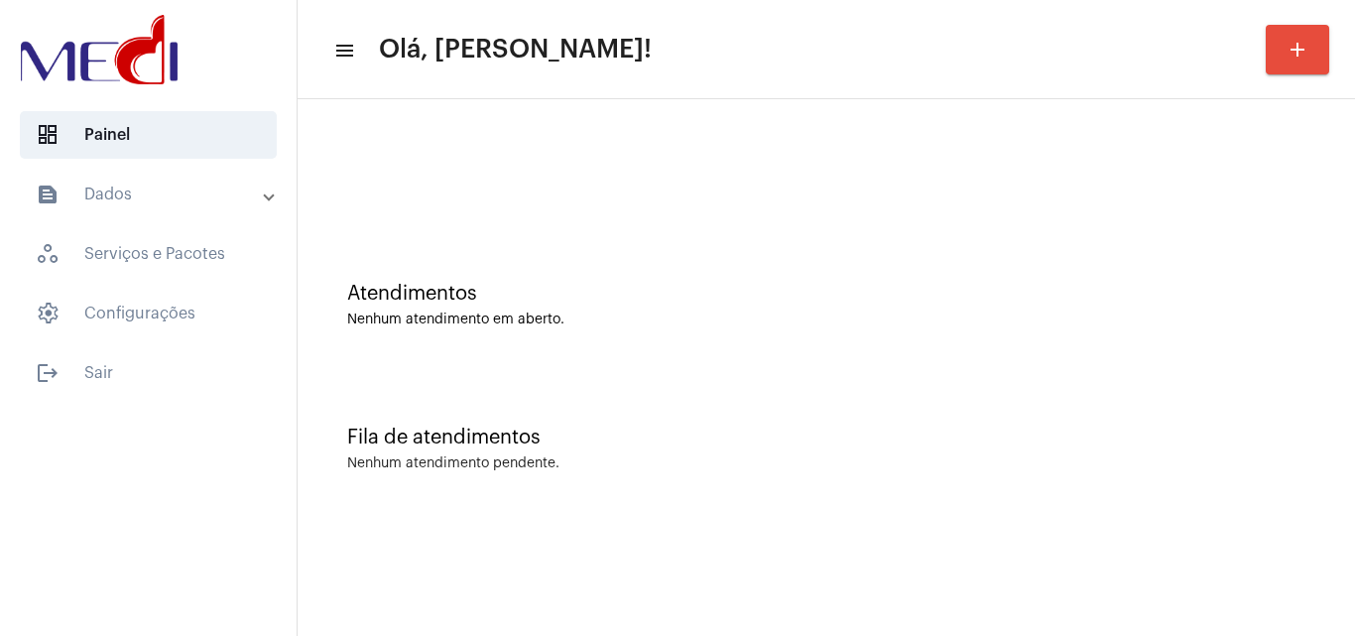
click at [708, 304] on div "Atendimentos" at bounding box center [826, 294] width 959 height 22
click at [727, 242] on div "Atendimentos Nenhum atendimento em aberto." at bounding box center [827, 295] width 1038 height 144
click at [532, 385] on div "Fila de atendimentos Nenhum atendimento pendente." at bounding box center [827, 439] width 1038 height 144
click at [600, 364] on div "Atendimentos Nenhum atendimento em aberto." at bounding box center [827, 295] width 1038 height 144
click at [852, 329] on div "Atendimentos Nenhum atendimento em aberto." at bounding box center [827, 295] width 1038 height 144
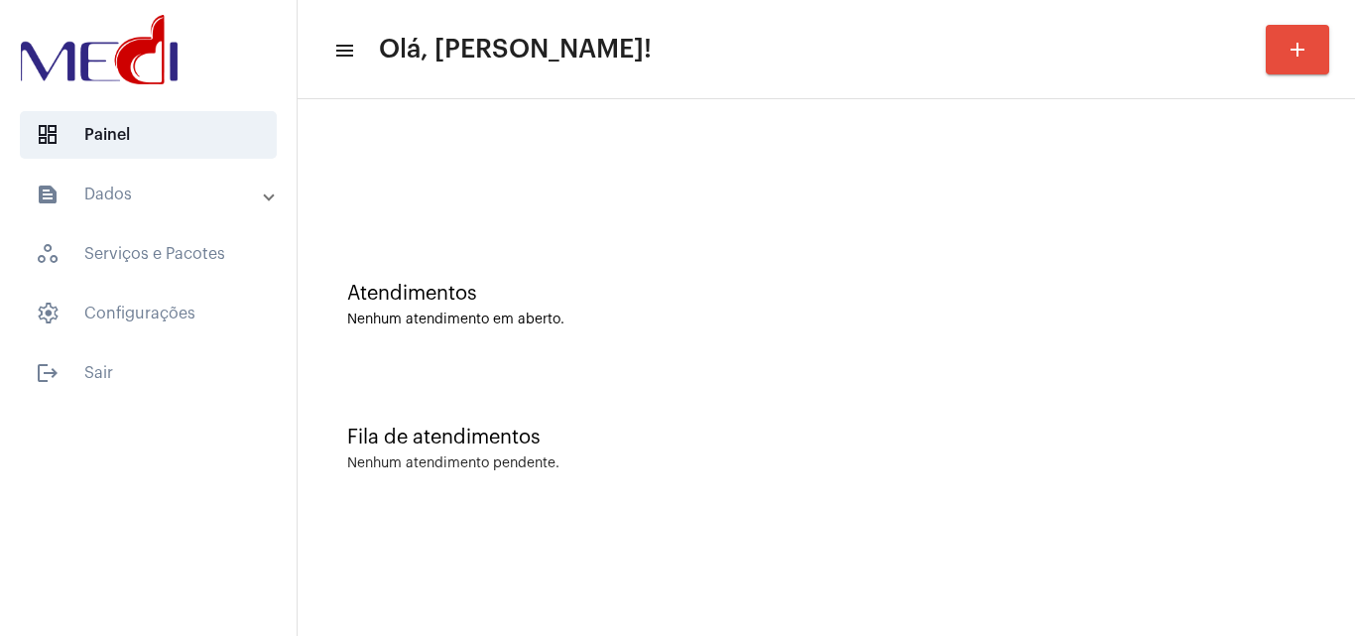
click at [878, 365] on div "Atendimentos Nenhum atendimento em aberto." at bounding box center [827, 295] width 1038 height 144
click at [878, 363] on div "Atendimentos Nenhum atendimento em aberto." at bounding box center [827, 295] width 1038 height 144
click at [786, 394] on div "Fila de atendimentos Nenhum atendimento pendente." at bounding box center [827, 439] width 1038 height 144
click at [1083, 146] on div at bounding box center [827, 166] width 1038 height 114
click at [1297, 56] on mat-icon "add" at bounding box center [1298, 50] width 24 height 24
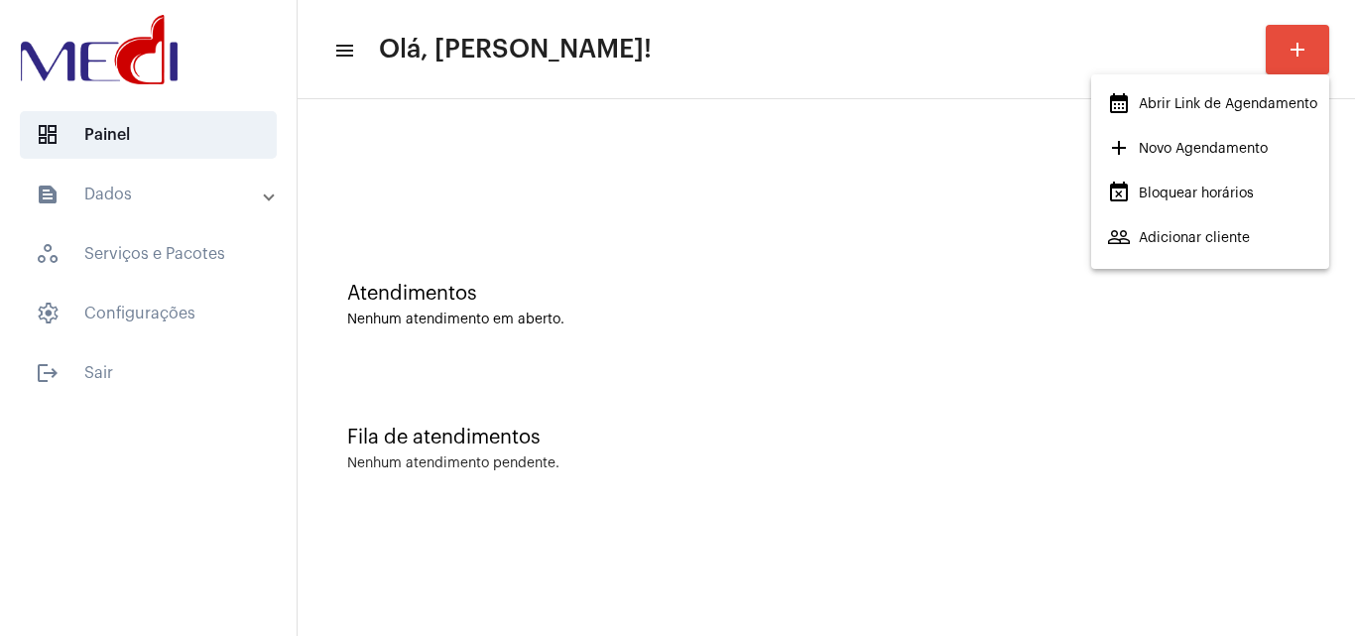
click at [1194, 92] on span "calendar_month_outlined Abrir Link de Agendamento" at bounding box center [1212, 104] width 210 height 36
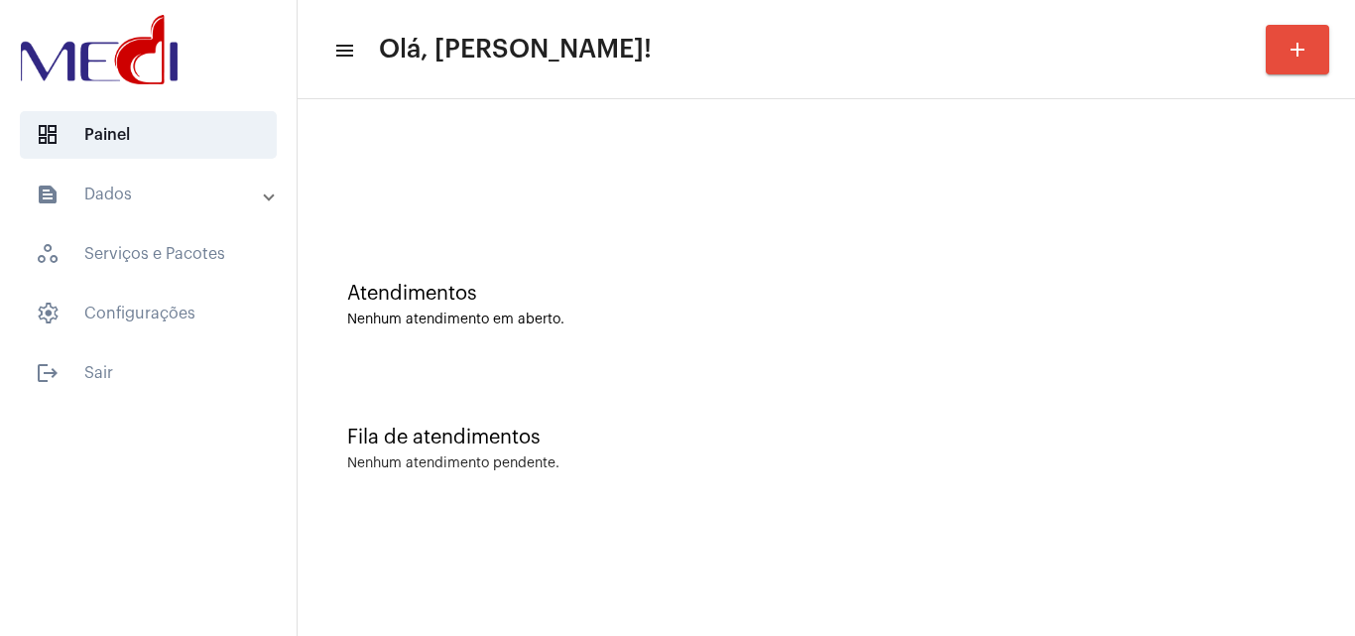
click at [728, 426] on div "Fila de atendimentos Nenhum atendimento pendente." at bounding box center [827, 439] width 1038 height 144
drag, startPoint x: 772, startPoint y: 412, endPoint x: 508, endPoint y: 516, distance: 283.8
click at [769, 412] on div "Fila de atendimentos Nenhum atendimento pendente." at bounding box center [827, 439] width 1038 height 144
